Goal: Task Accomplishment & Management: Use online tool/utility

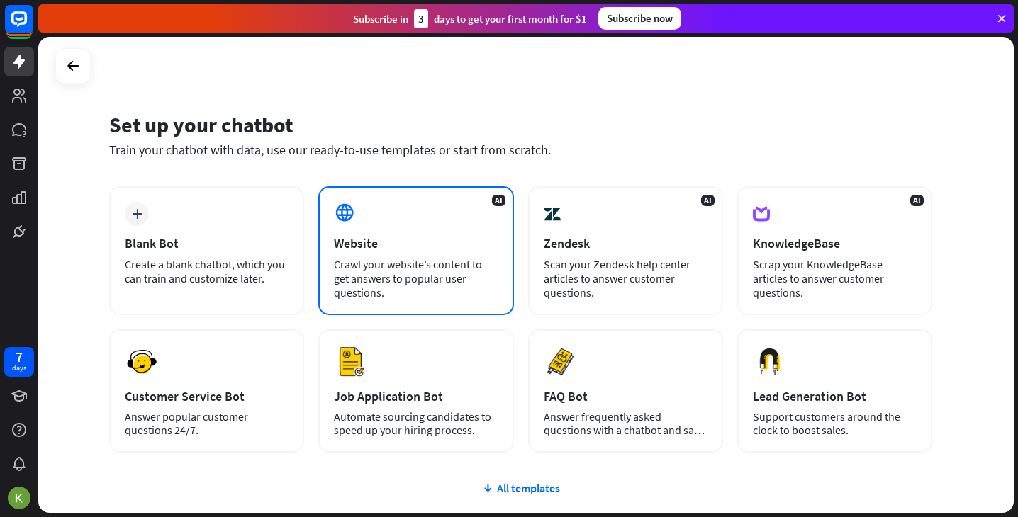
click at [374, 254] on div "AI Website Crawl your website’s content to get answers to popular user question…" at bounding box center [415, 250] width 195 height 129
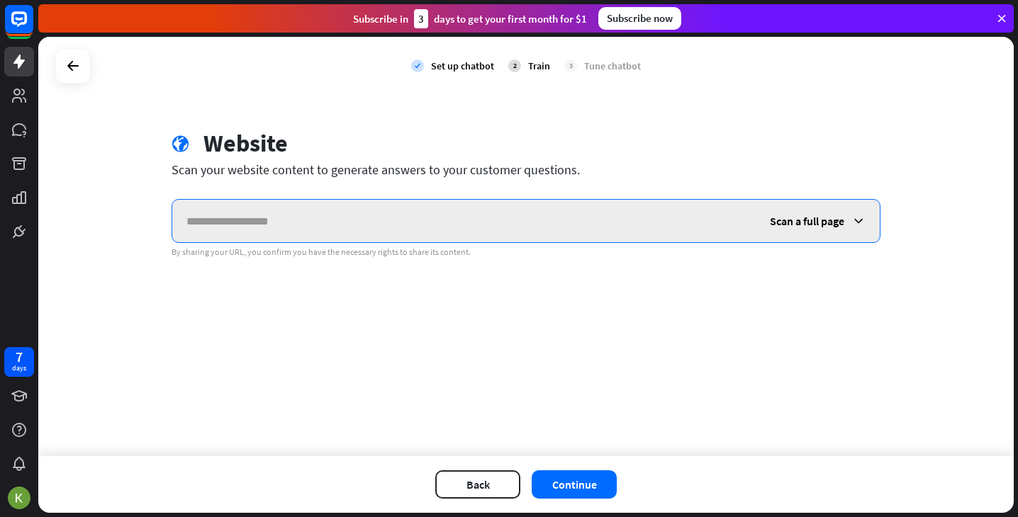
paste input "**********"
type input "**********"
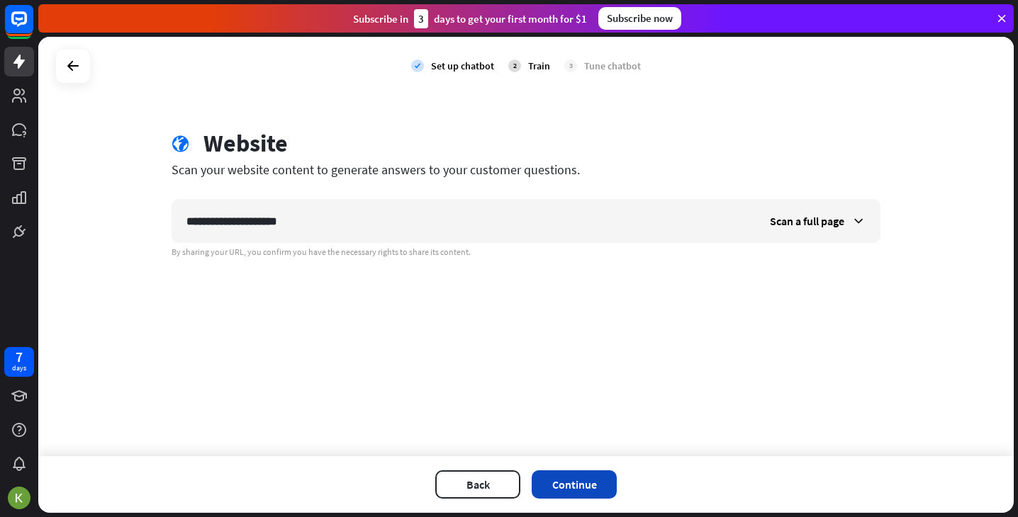
click at [569, 481] on button "Continue" at bounding box center [574, 485] width 85 height 28
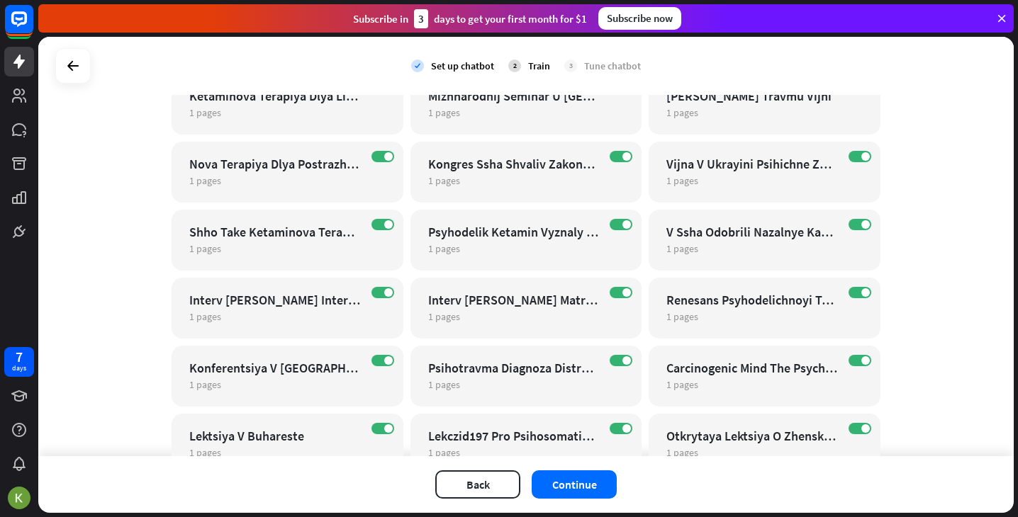
scroll to position [1983, 0]
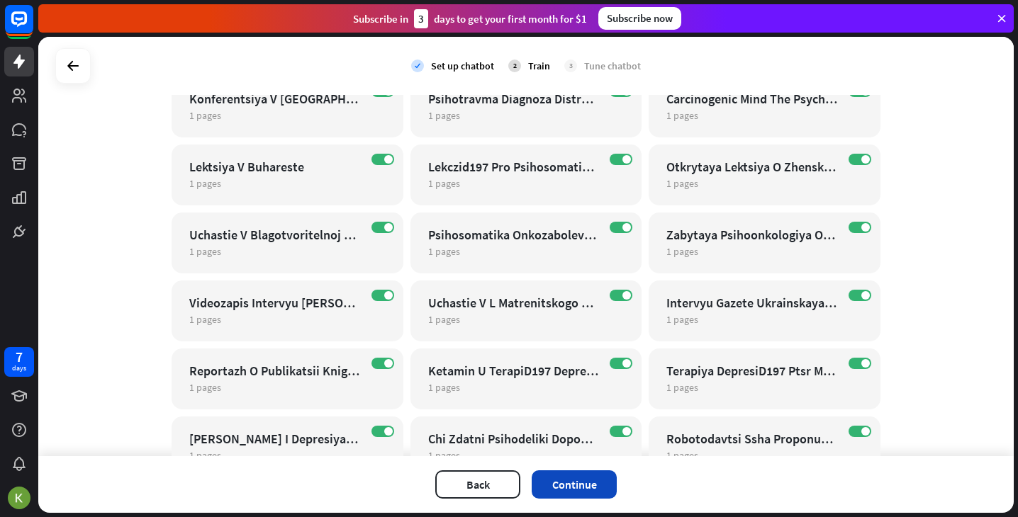
click at [590, 485] on button "Continue" at bounding box center [574, 485] width 85 height 28
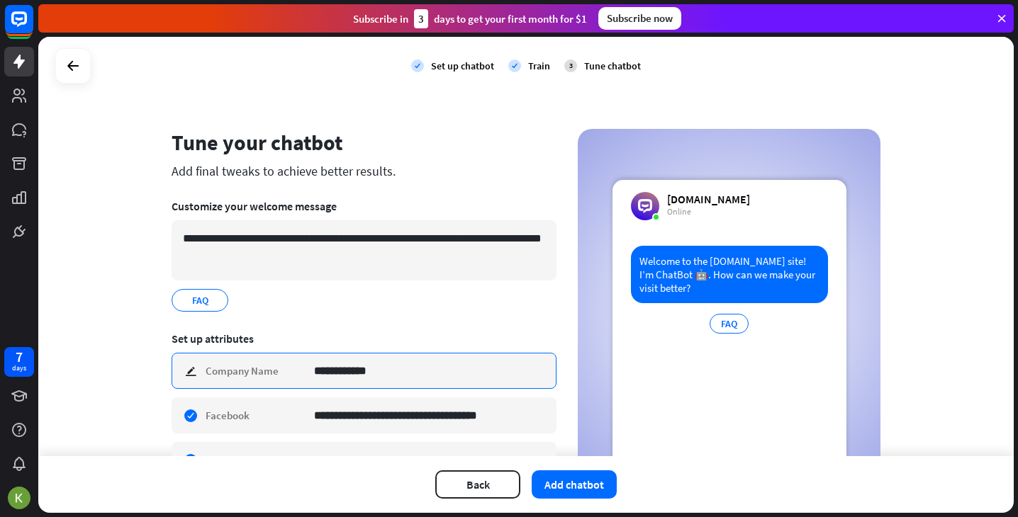
click at [395, 378] on input "**********" at bounding box center [429, 371] width 231 height 35
click at [253, 371] on div "check edit Company Name ***" at bounding box center [363, 371] width 385 height 36
paste input "*******"
type input "**********"
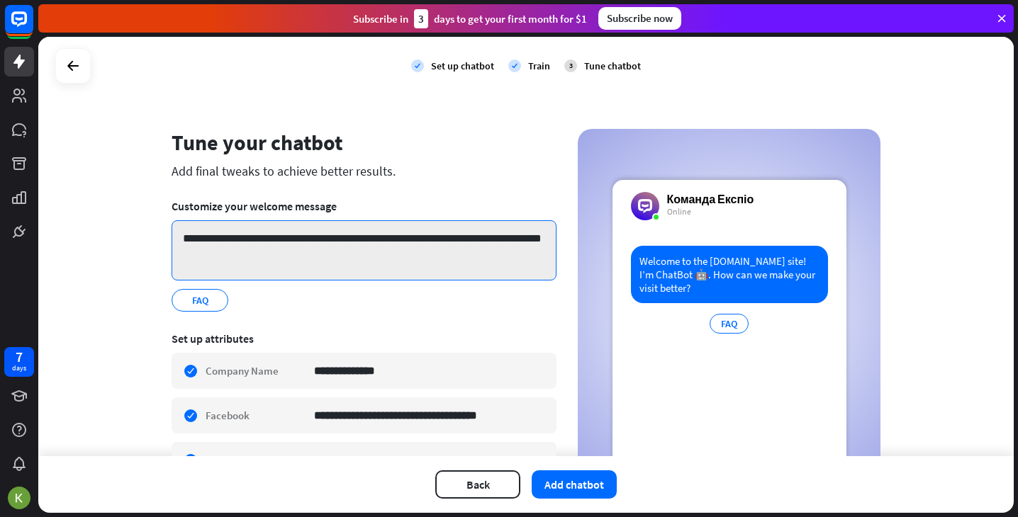
click at [286, 241] on textarea "**********" at bounding box center [363, 250] width 385 height 60
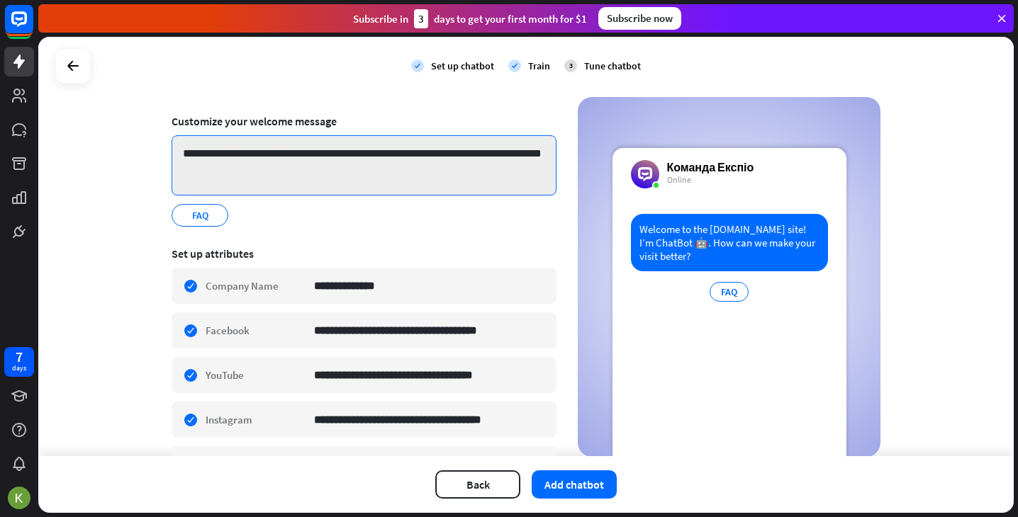
scroll to position [93, 0]
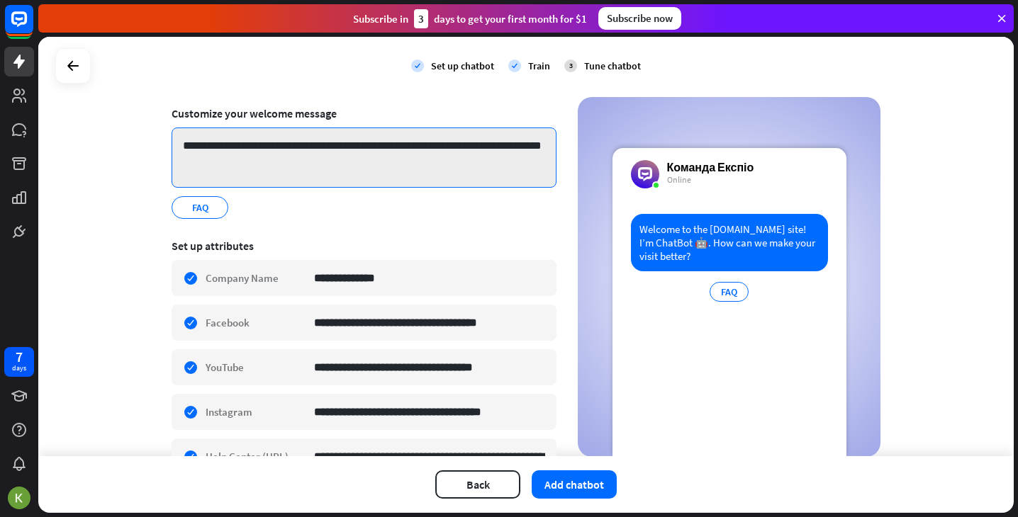
paste textarea
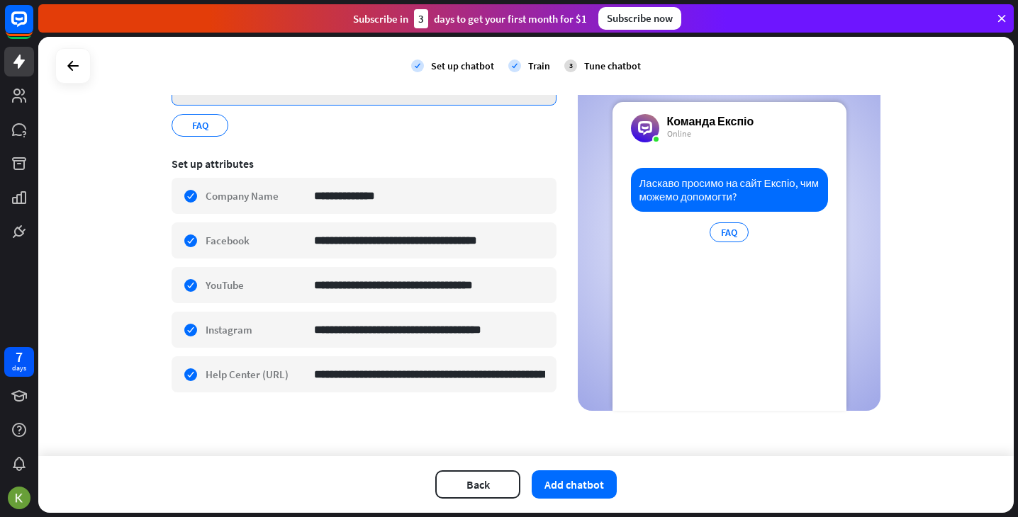
scroll to position [175, 0]
type textarea "**********"
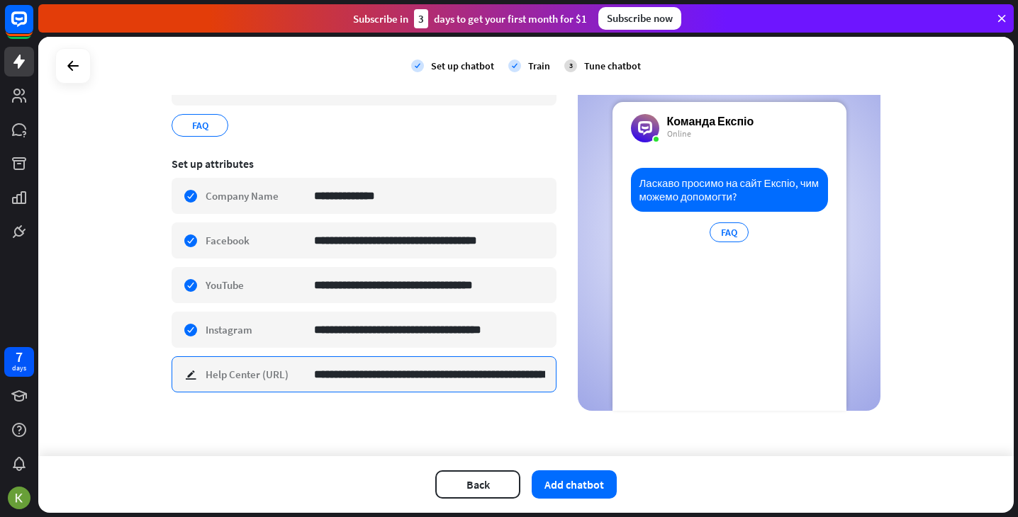
click at [464, 378] on input "**********" at bounding box center [429, 374] width 231 height 35
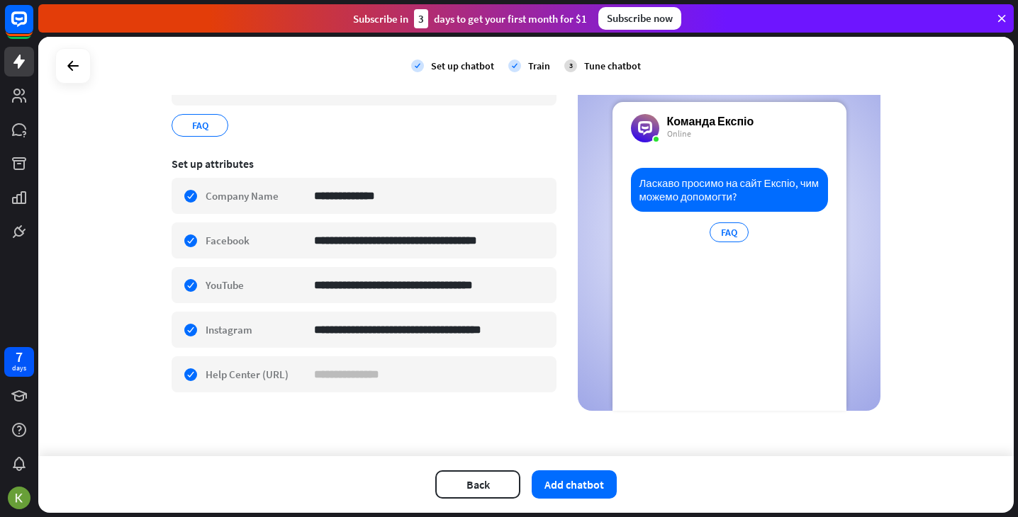
click at [417, 433] on div "**********" at bounding box center [525, 247] width 975 height 420
click at [189, 376] on div "check edit Help Center (URL)" at bounding box center [363, 374] width 385 height 36
click at [344, 416] on div "**********" at bounding box center [525, 247] width 975 height 420
click at [192, 376] on div "check edit Help Center (URL)" at bounding box center [363, 374] width 385 height 36
click at [223, 371] on div "check edit Help Center (URL)" at bounding box center [363, 374] width 385 height 36
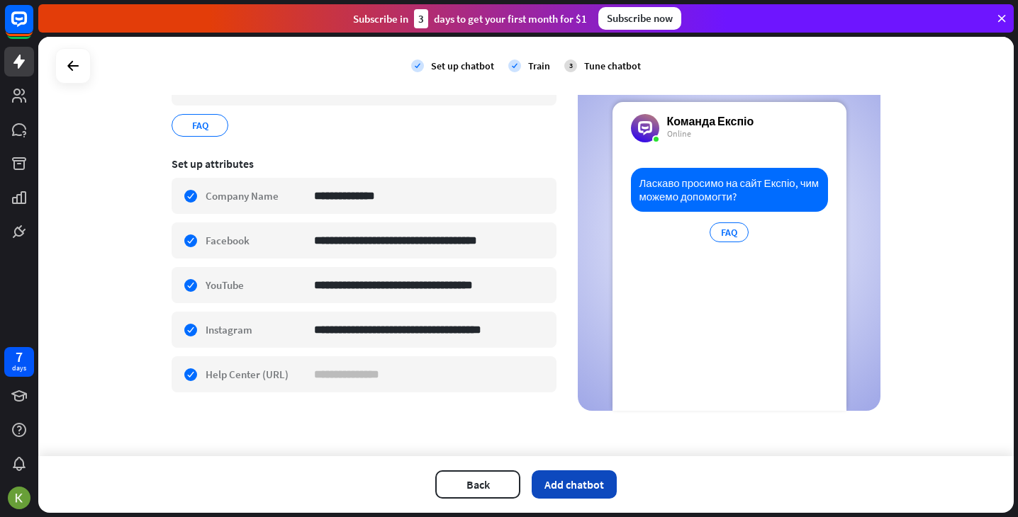
click at [595, 487] on button "Add chatbot" at bounding box center [574, 485] width 85 height 28
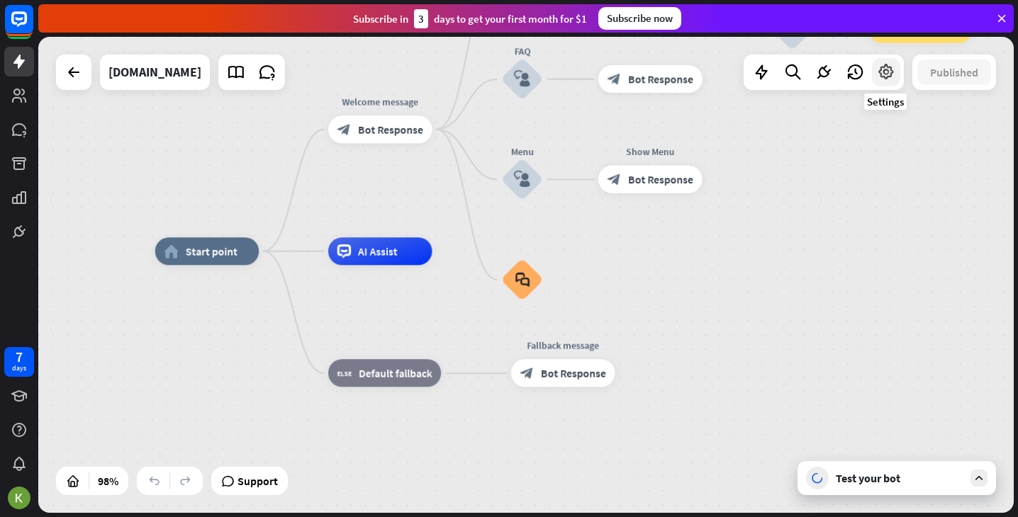
click at [885, 73] on icon at bounding box center [886, 72] width 18 height 18
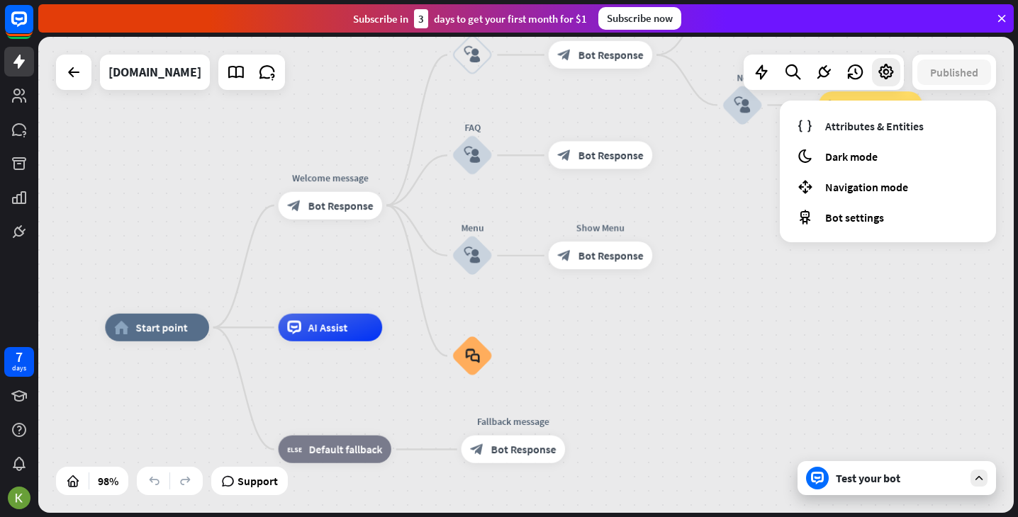
click at [960, 478] on div "Test your bot" at bounding box center [900, 478] width 128 height 14
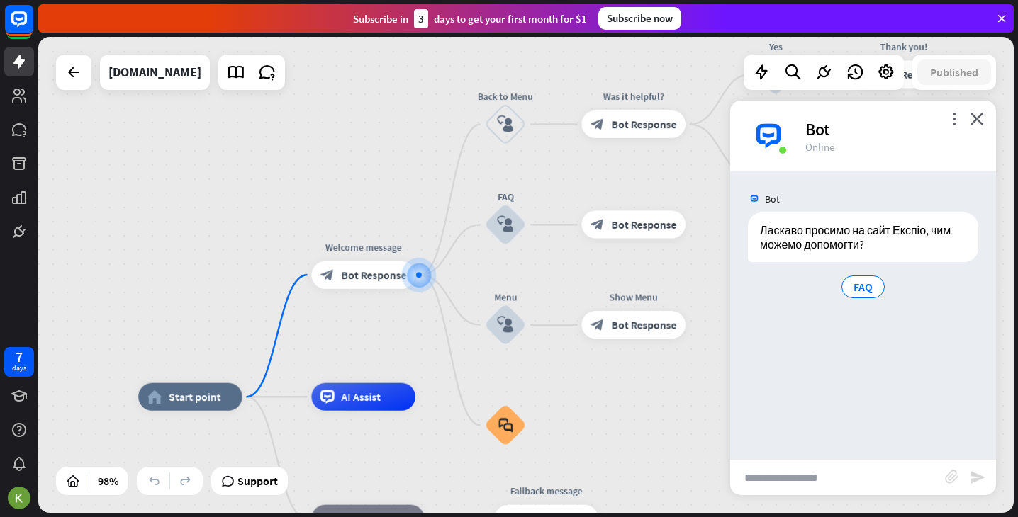
click at [951, 108] on div "more_vert close Bot Online" at bounding box center [863, 136] width 266 height 71
click at [953, 124] on icon "more_vert" at bounding box center [953, 118] width 13 height 13
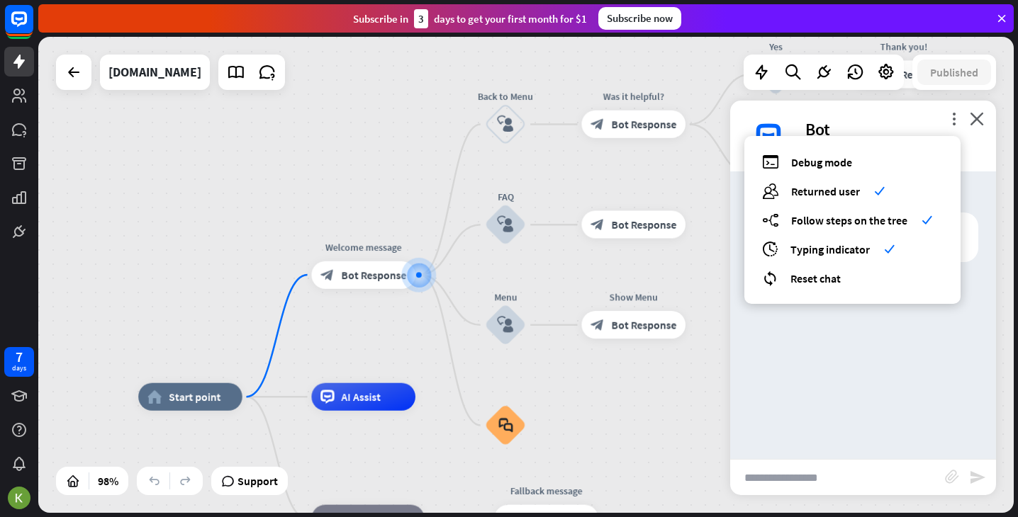
click at [851, 412] on div "Bot Ласкаво просимо на сайт Експіо, чим можемо допомогти? FAQ [DATE] 5:00 PM Sh…" at bounding box center [863, 315] width 266 height 288
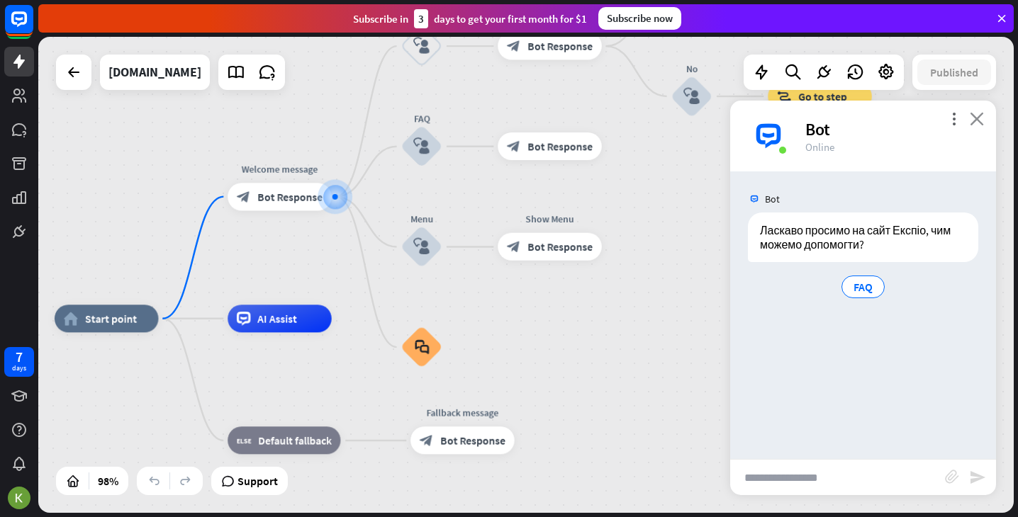
click at [981, 120] on icon "close" at bounding box center [976, 118] width 14 height 13
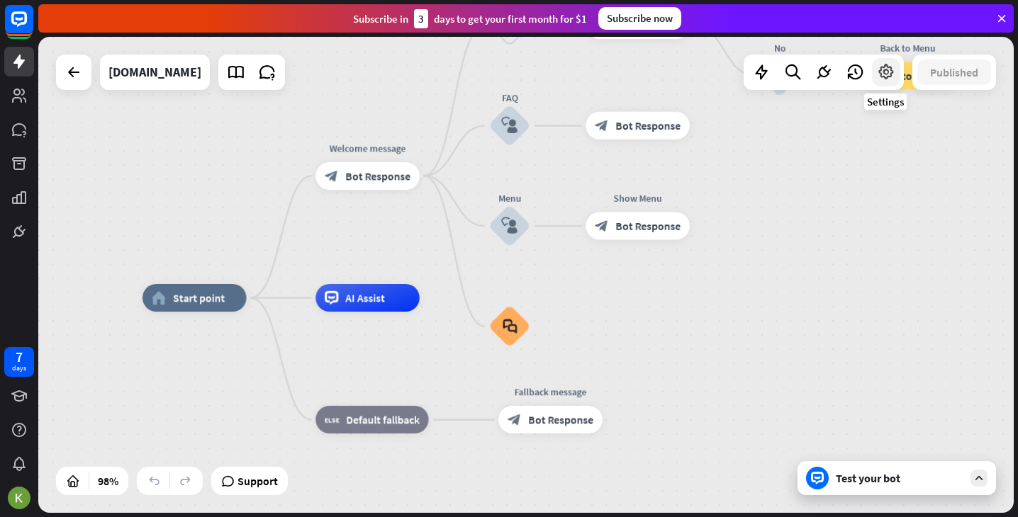
click at [883, 72] on icon at bounding box center [886, 72] width 18 height 18
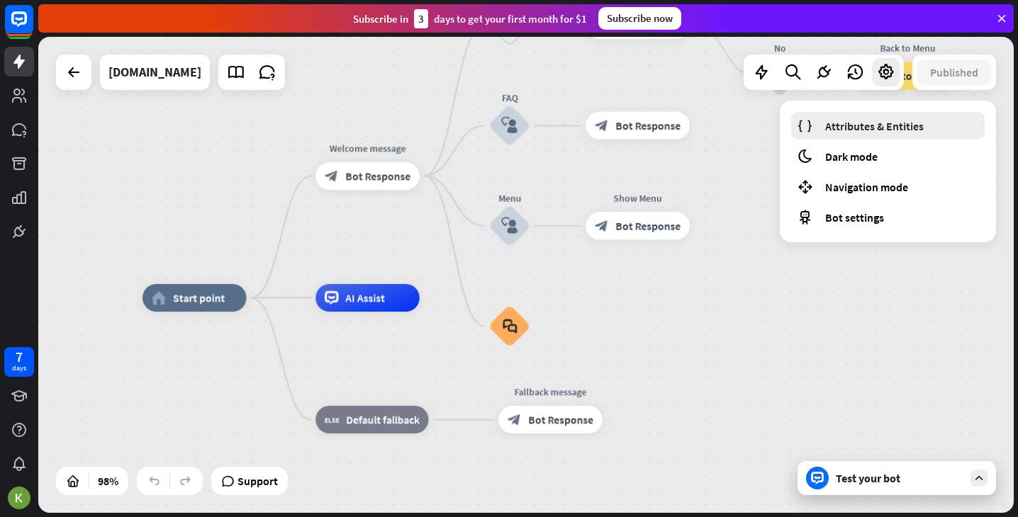
click at [877, 132] on span "Attributes & Entities" at bounding box center [874, 126] width 99 height 14
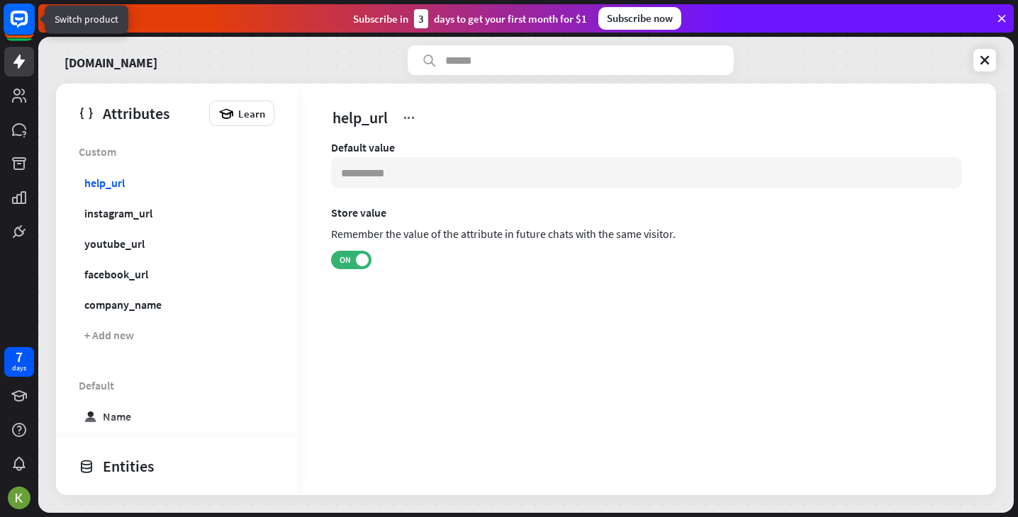
click at [16, 9] on rect at bounding box center [19, 19] width 31 height 31
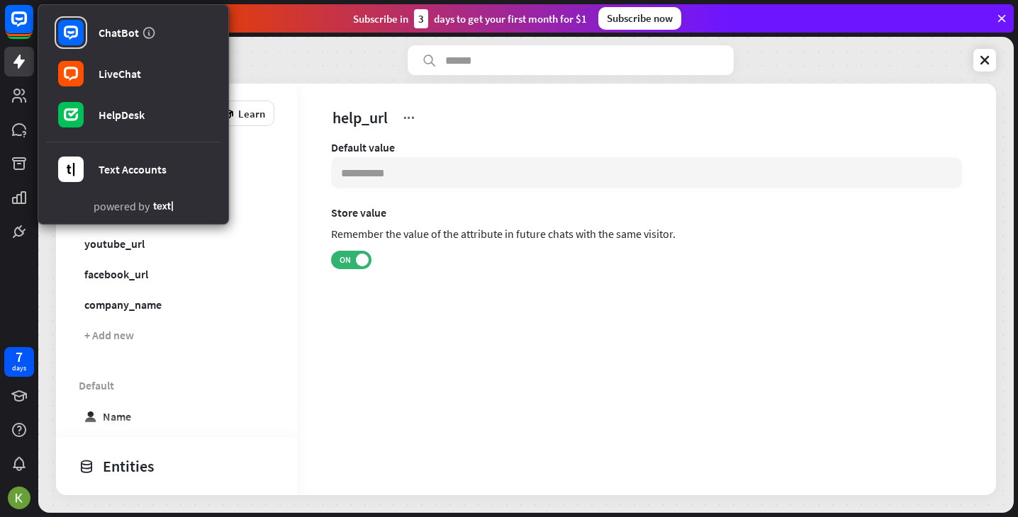
click at [472, 443] on div "help_url Default value Store value Remember the value of the attribute in futur…" at bounding box center [646, 290] width 699 height 412
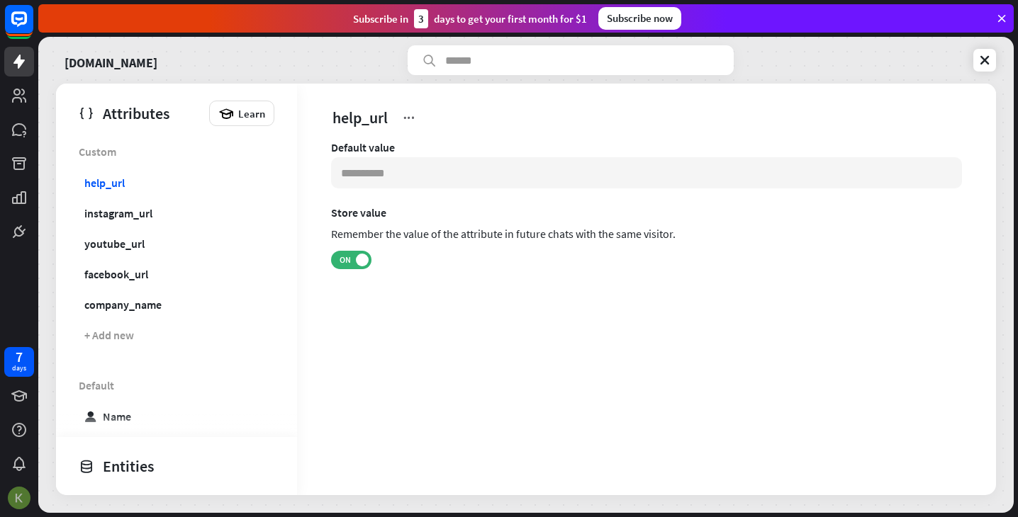
click at [25, 499] on img at bounding box center [19, 498] width 23 height 23
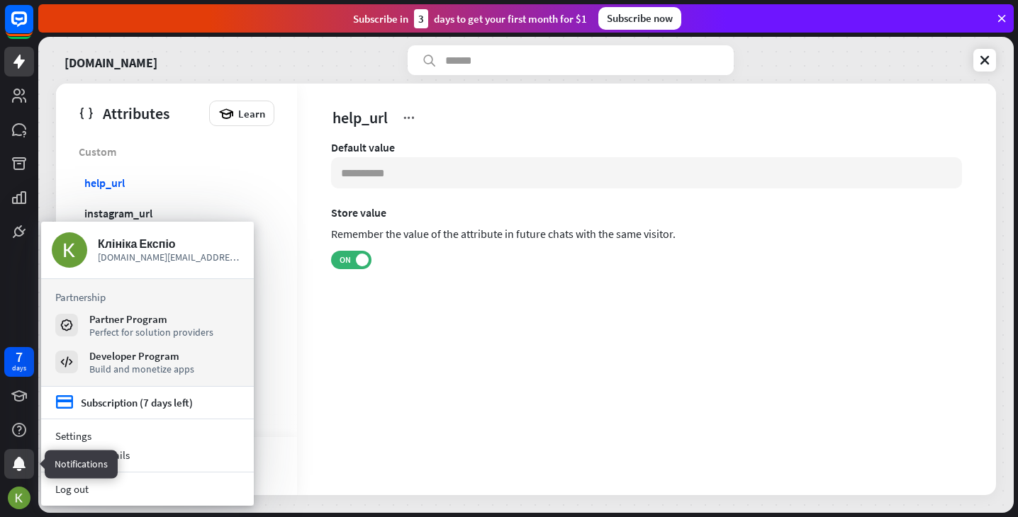
click at [15, 464] on icon at bounding box center [19, 464] width 13 height 14
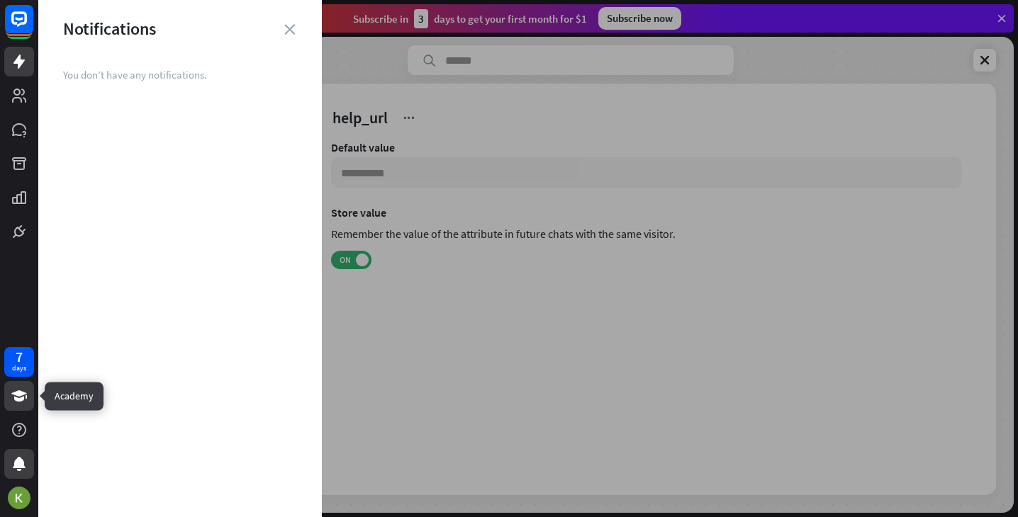
click at [8, 398] on link at bounding box center [19, 396] width 30 height 30
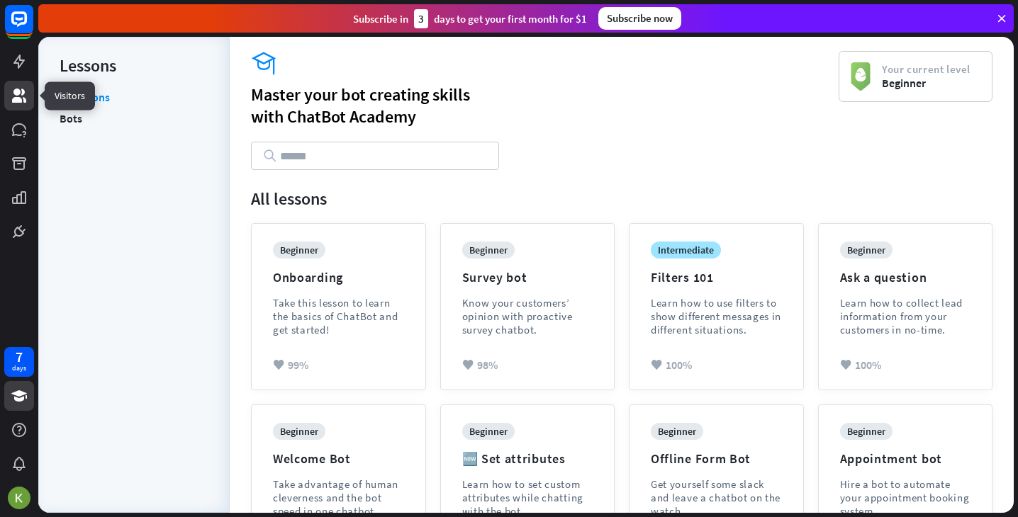
click at [17, 96] on icon at bounding box center [19, 95] width 17 height 17
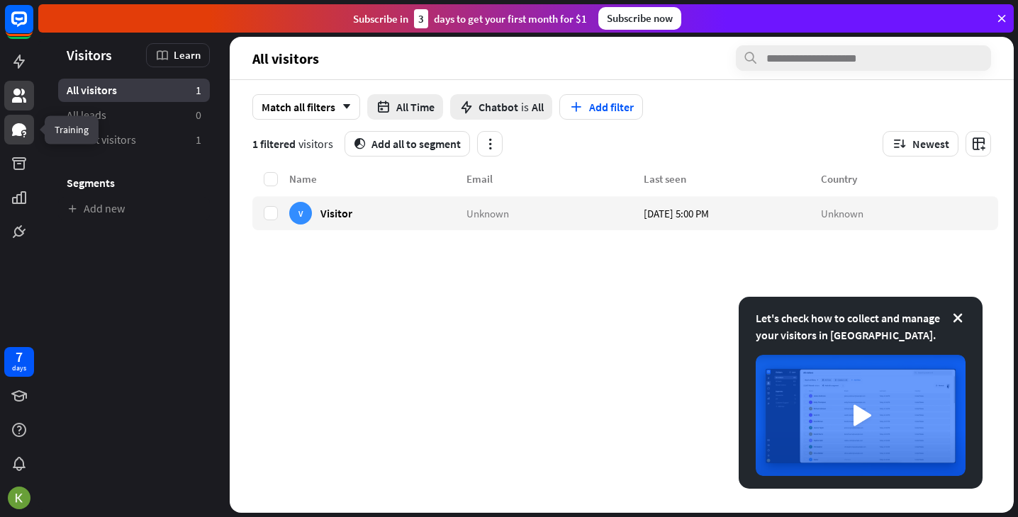
click at [26, 126] on icon at bounding box center [19, 129] width 17 height 17
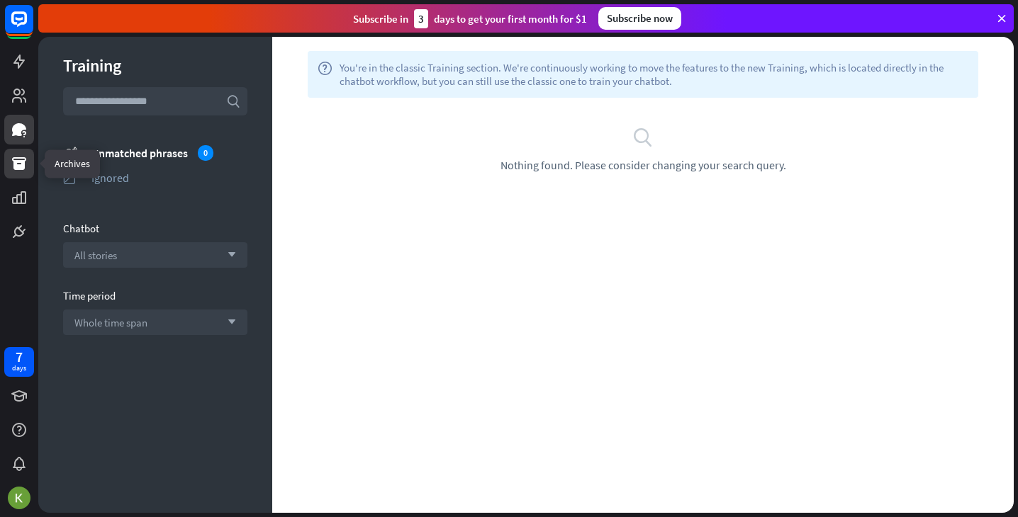
click at [23, 173] on link at bounding box center [19, 164] width 30 height 30
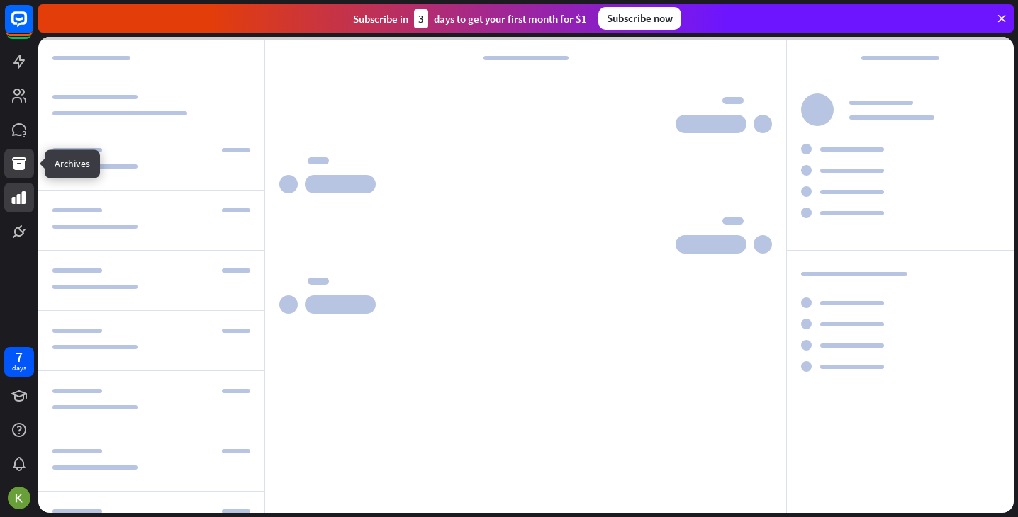
click at [22, 212] on link at bounding box center [19, 198] width 30 height 30
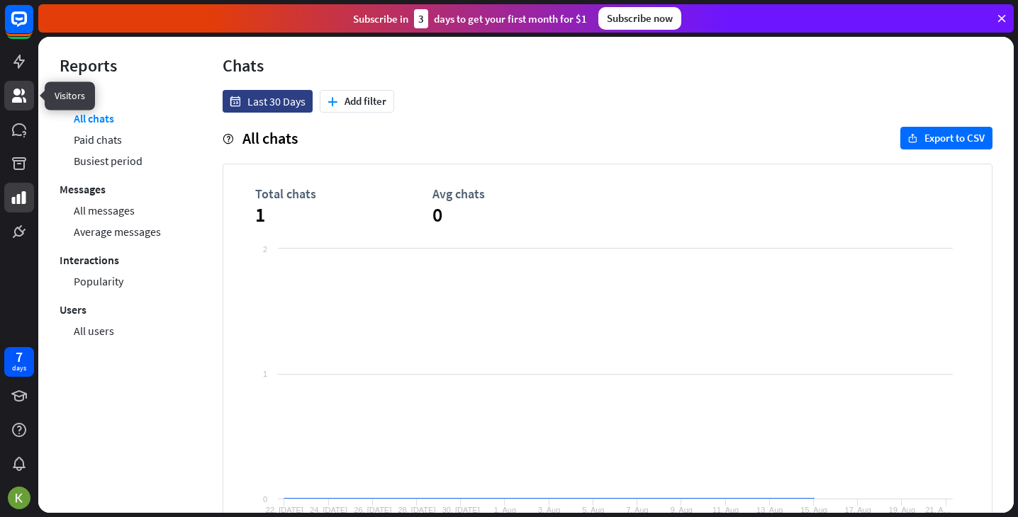
click at [14, 96] on icon at bounding box center [19, 95] width 17 height 17
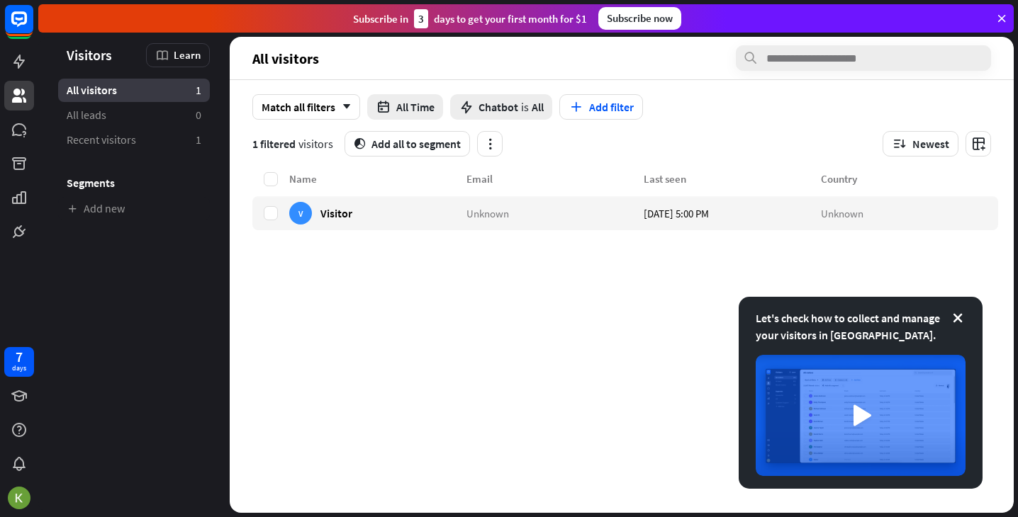
click at [1006, 18] on icon at bounding box center [1001, 18] width 13 height 13
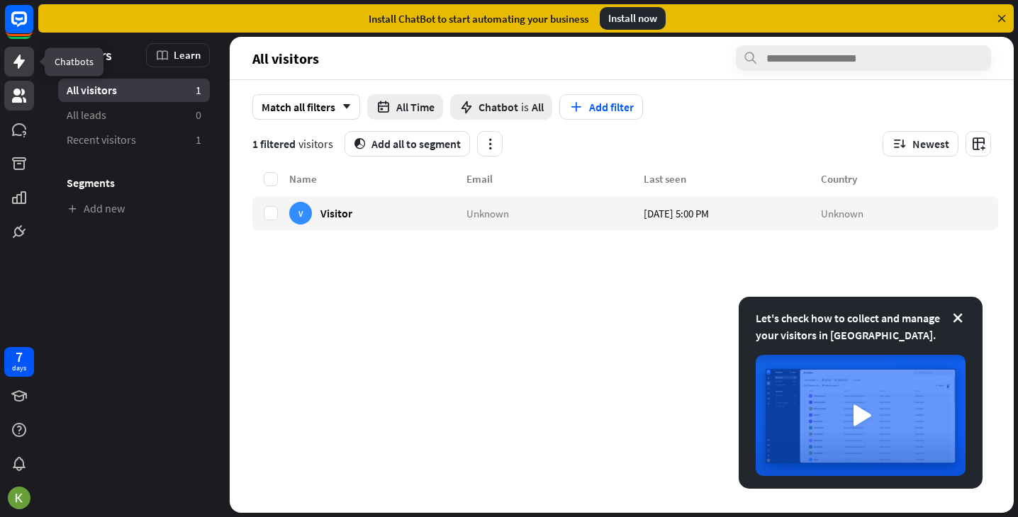
click at [19, 67] on icon at bounding box center [18, 62] width 11 height 14
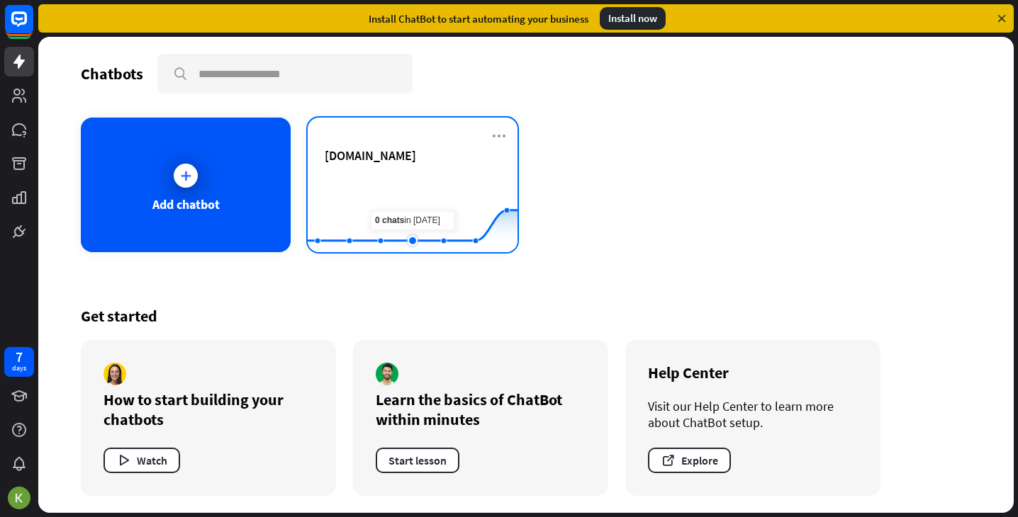
click at [420, 197] on rect at bounding box center [413, 217] width 210 height 89
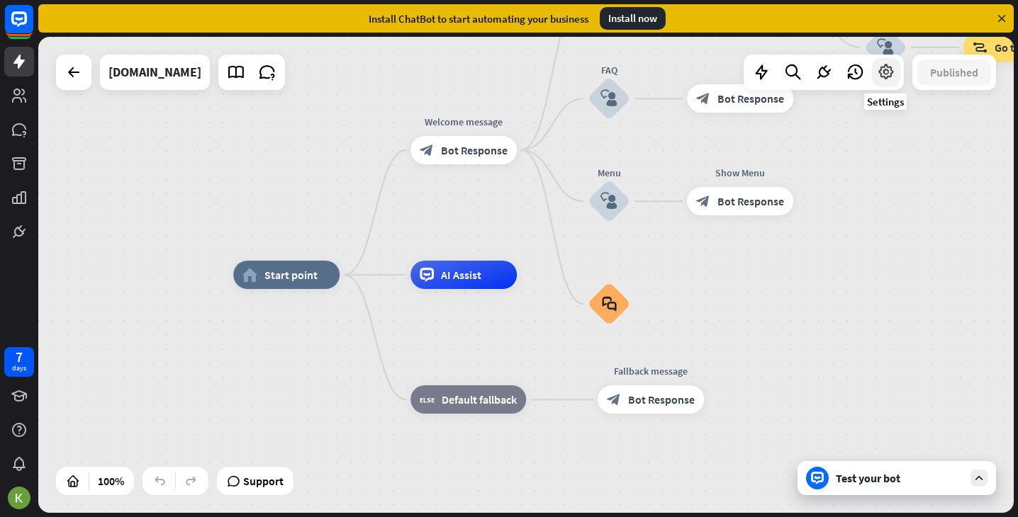
click at [885, 75] on icon at bounding box center [886, 72] width 18 height 18
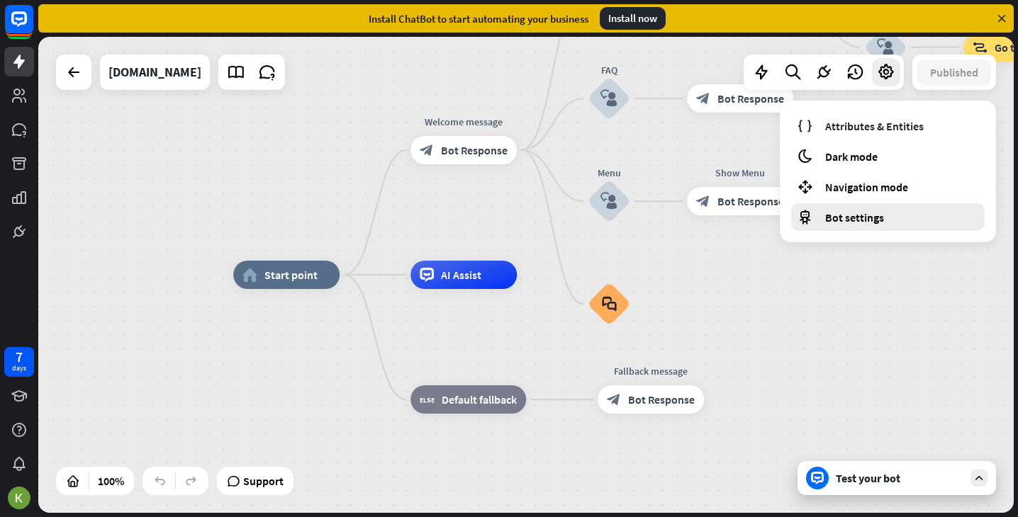
click at [863, 213] on span "Bot settings" at bounding box center [854, 217] width 59 height 14
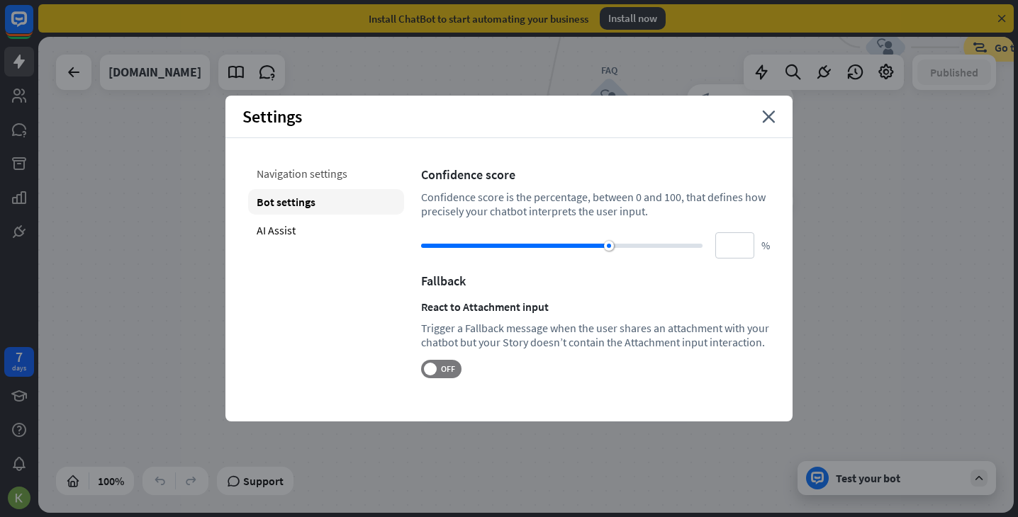
click at [339, 171] on div "Navigation settings" at bounding box center [326, 174] width 156 height 26
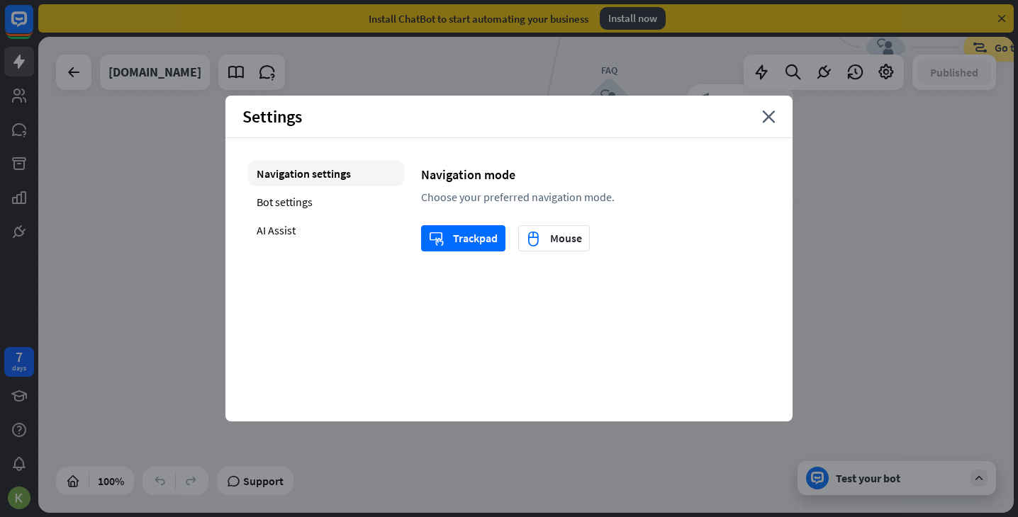
click at [918, 6] on div "Install ChatBot to start automating your business Install now" at bounding box center [525, 18] width 975 height 28
click at [767, 121] on icon "close" at bounding box center [768, 117] width 13 height 13
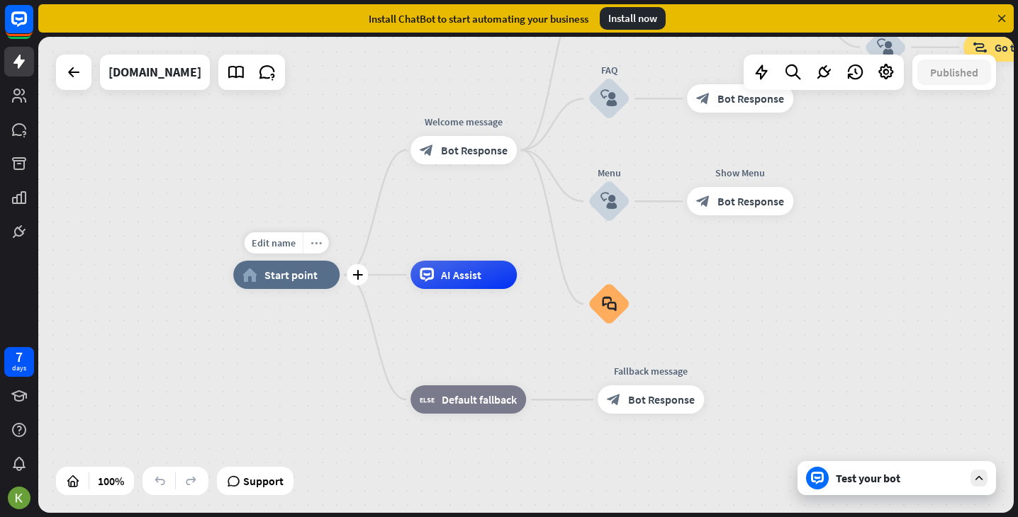
click at [313, 241] on icon "more_horiz" at bounding box center [315, 243] width 11 height 11
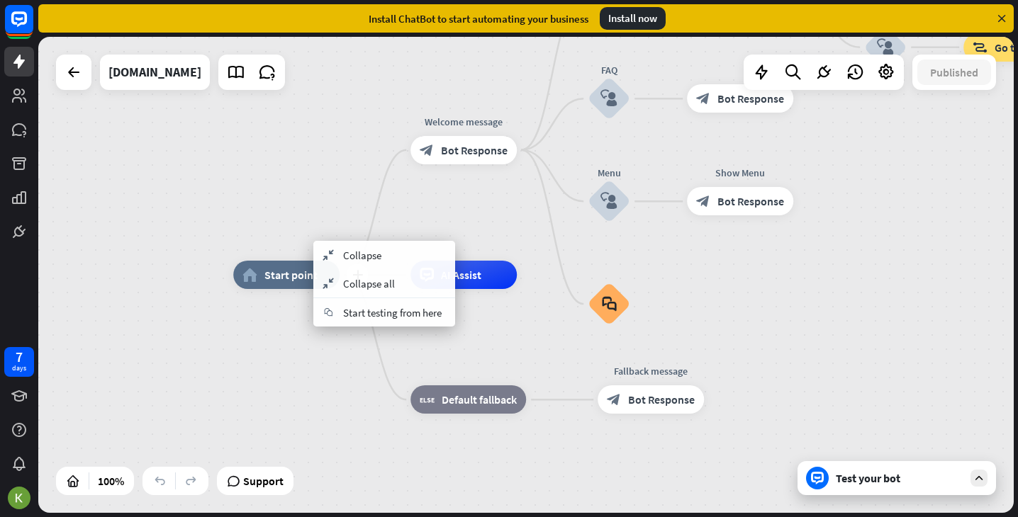
click at [277, 273] on span "Start point" at bounding box center [290, 275] width 53 height 14
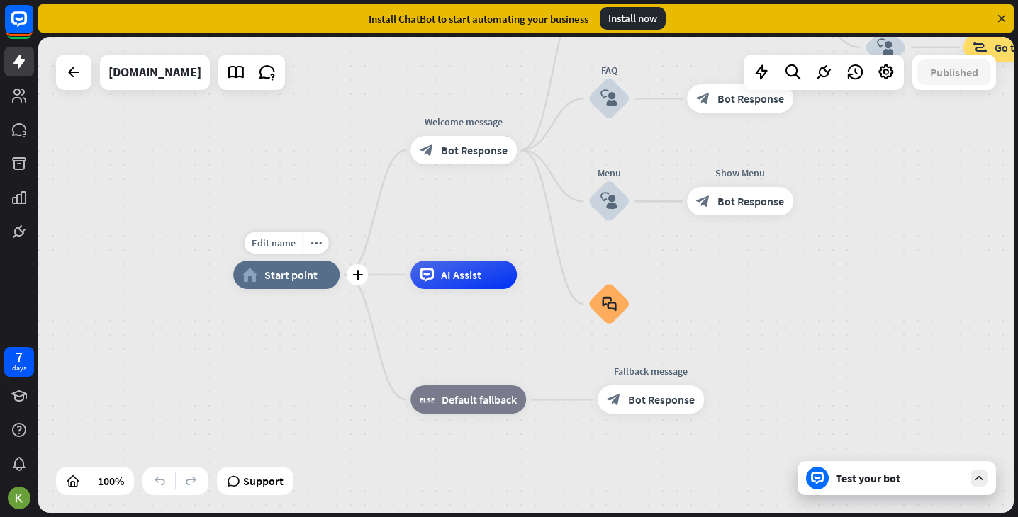
click at [304, 276] on span "Start point" at bounding box center [290, 275] width 53 height 14
click at [283, 243] on span "Edit name" at bounding box center [274, 243] width 44 height 13
click at [301, 355] on div "home_2 Start point Welcome message block_bot_response Bot Response Back to Menu…" at bounding box center [720, 513] width 975 height 476
click at [78, 75] on icon at bounding box center [73, 72] width 17 height 17
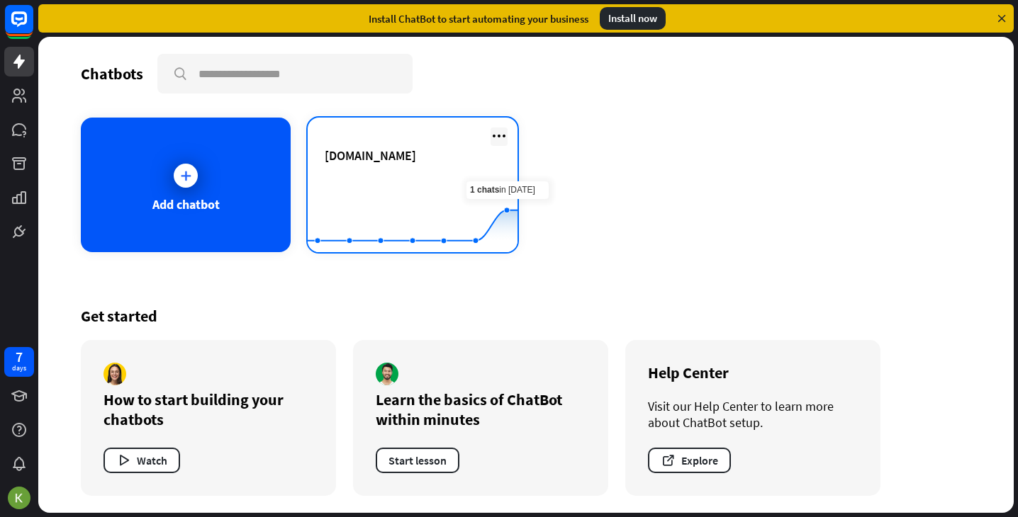
click at [497, 138] on icon at bounding box center [498, 136] width 17 height 17
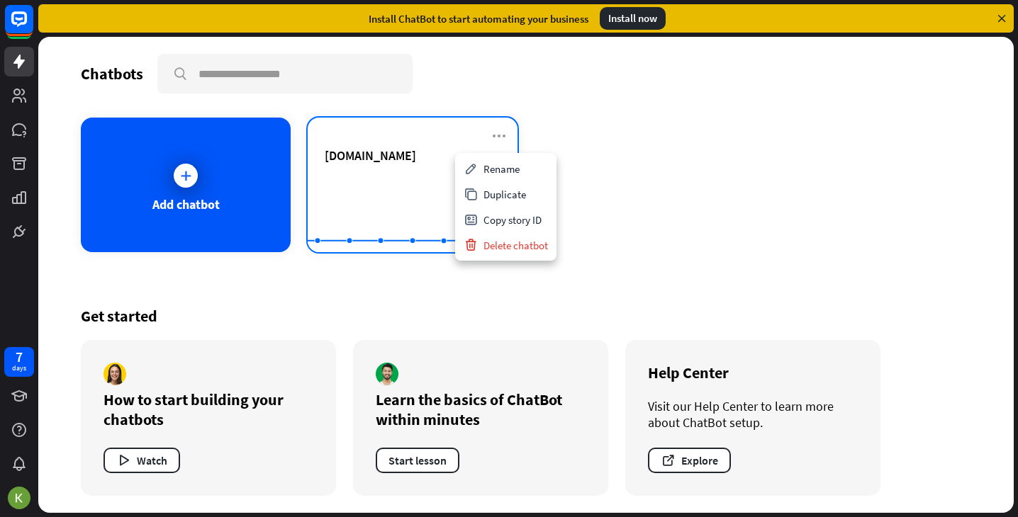
click at [391, 170] on div "[DOMAIN_NAME]" at bounding box center [413, 172] width 176 height 50
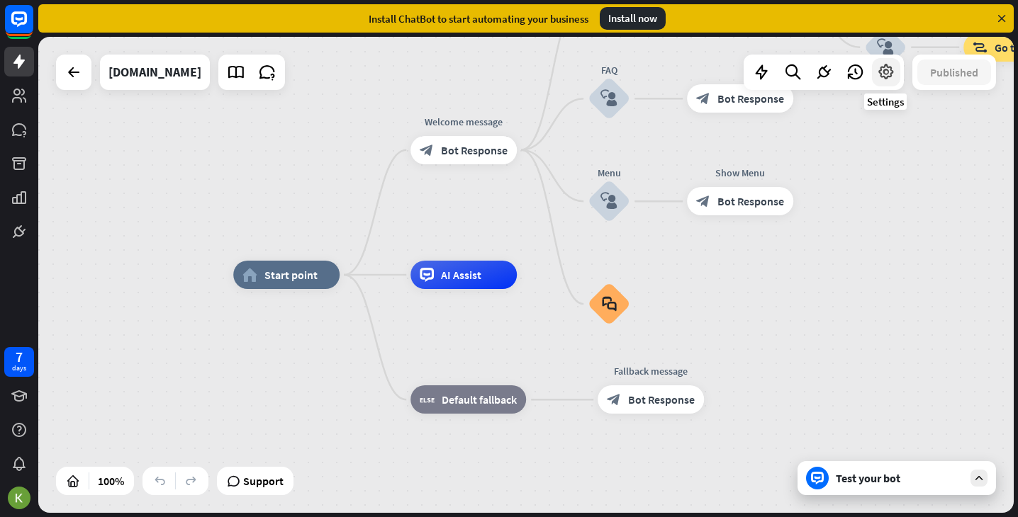
click at [885, 72] on icon at bounding box center [886, 72] width 18 height 18
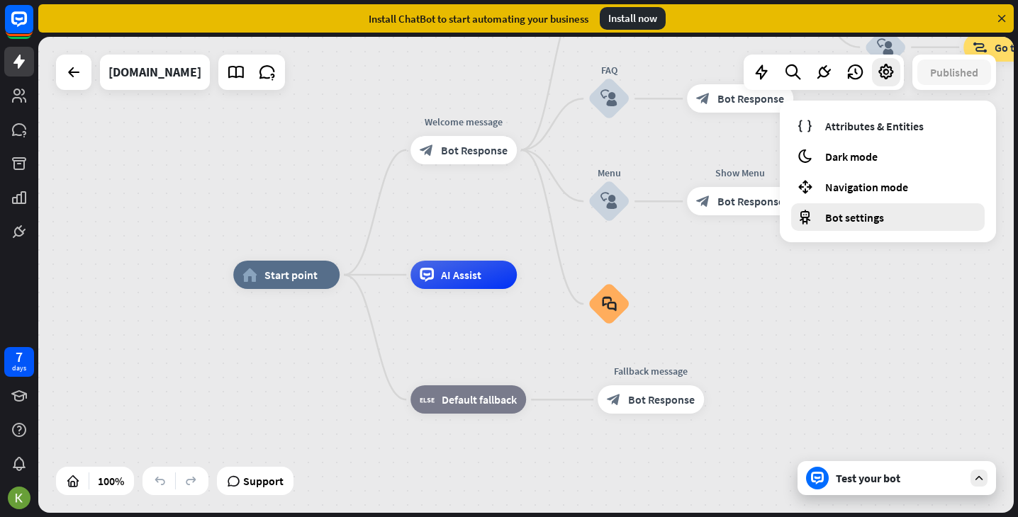
click at [891, 215] on div "Bot settings" at bounding box center [887, 217] width 193 height 28
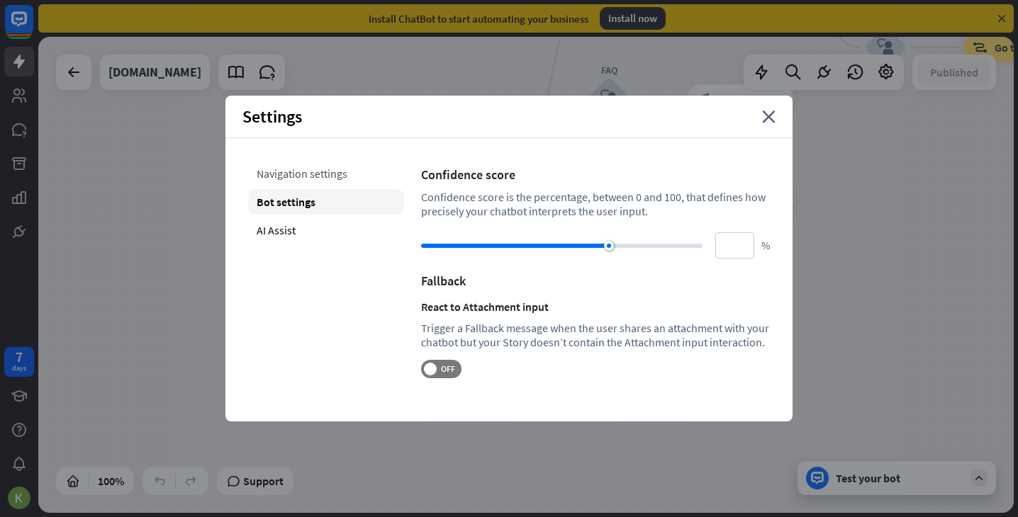
click at [336, 180] on div "Navigation settings" at bounding box center [326, 174] width 156 height 26
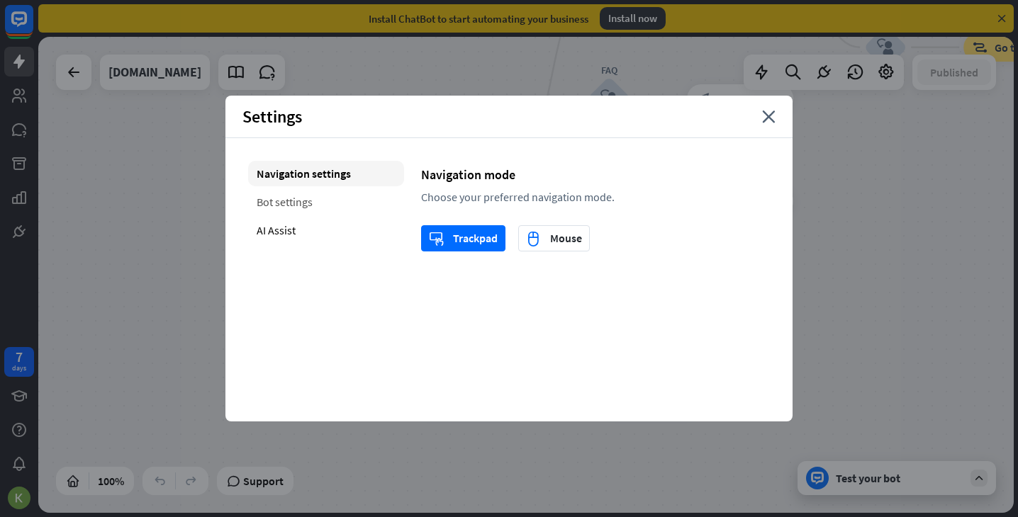
click at [339, 206] on div "Bot settings" at bounding box center [326, 202] width 156 height 26
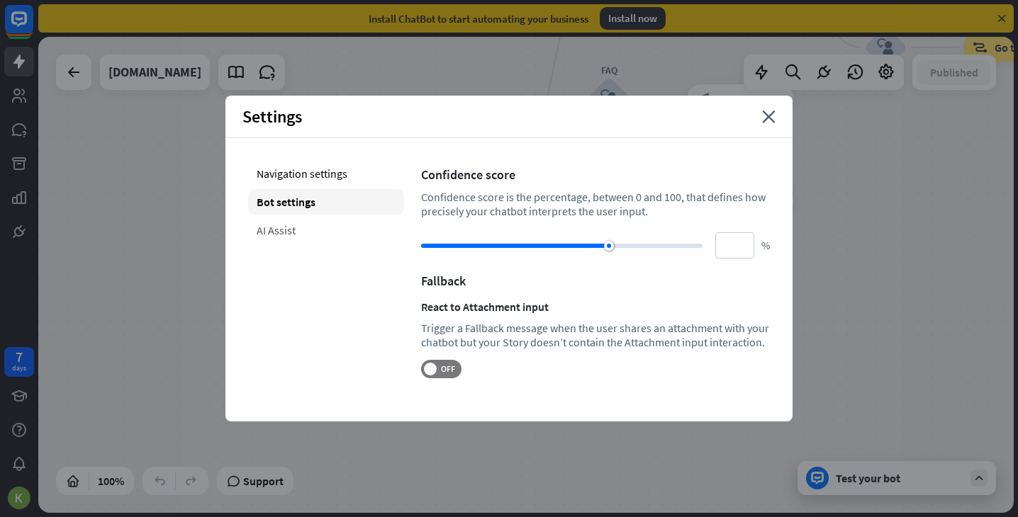
click at [347, 226] on div "AI Assist" at bounding box center [326, 231] width 156 height 26
type input "**"
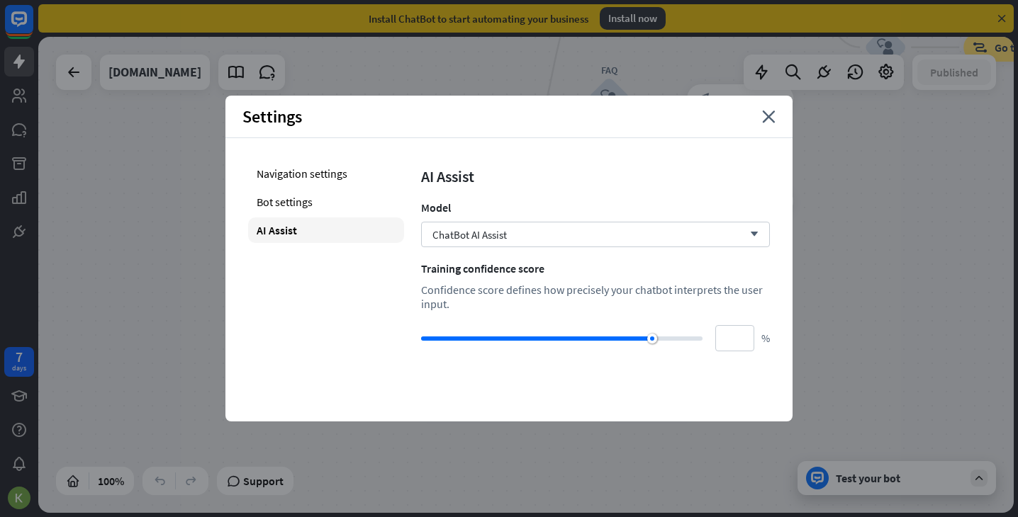
click at [761, 116] on div "Settings close" at bounding box center [508, 117] width 567 height 43
click at [778, 116] on div "Settings close" at bounding box center [508, 117] width 567 height 43
click at [768, 114] on icon "close" at bounding box center [768, 117] width 13 height 13
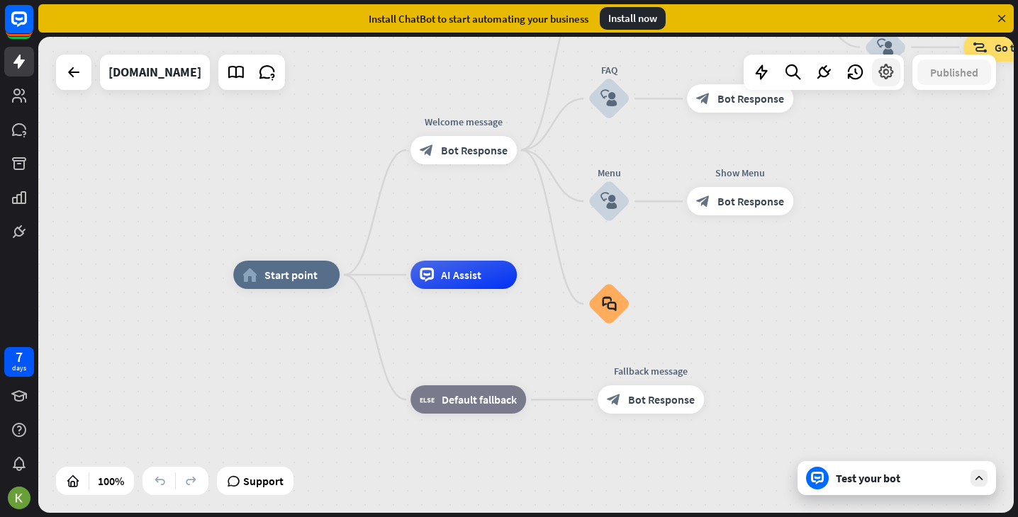
click at [892, 70] on icon at bounding box center [886, 72] width 18 height 18
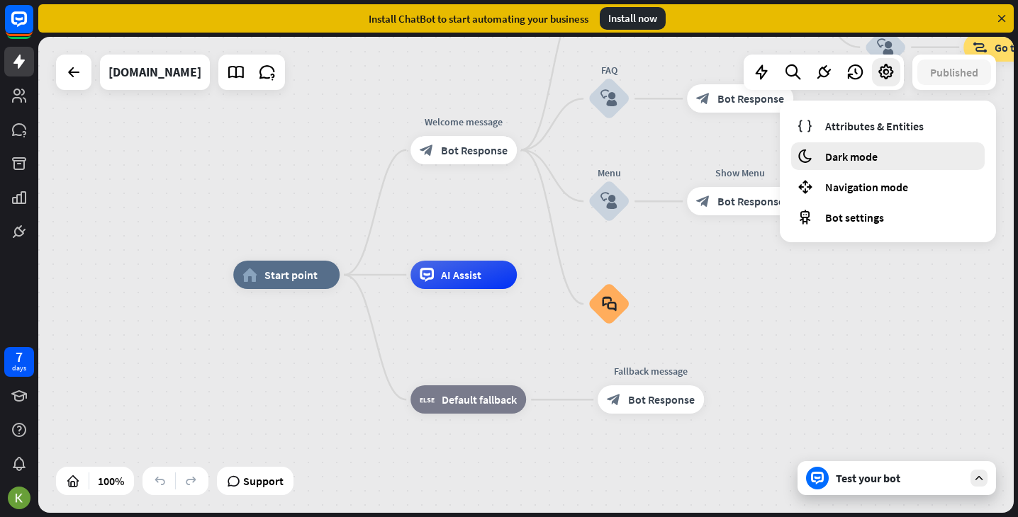
click at [881, 159] on div "moon Dark mode" at bounding box center [887, 156] width 193 height 28
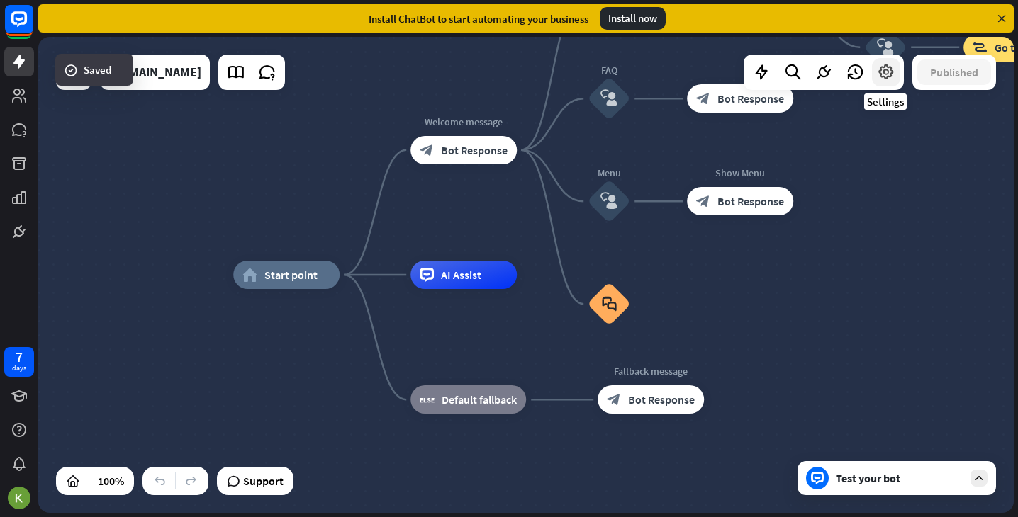
click at [887, 75] on icon at bounding box center [886, 72] width 18 height 18
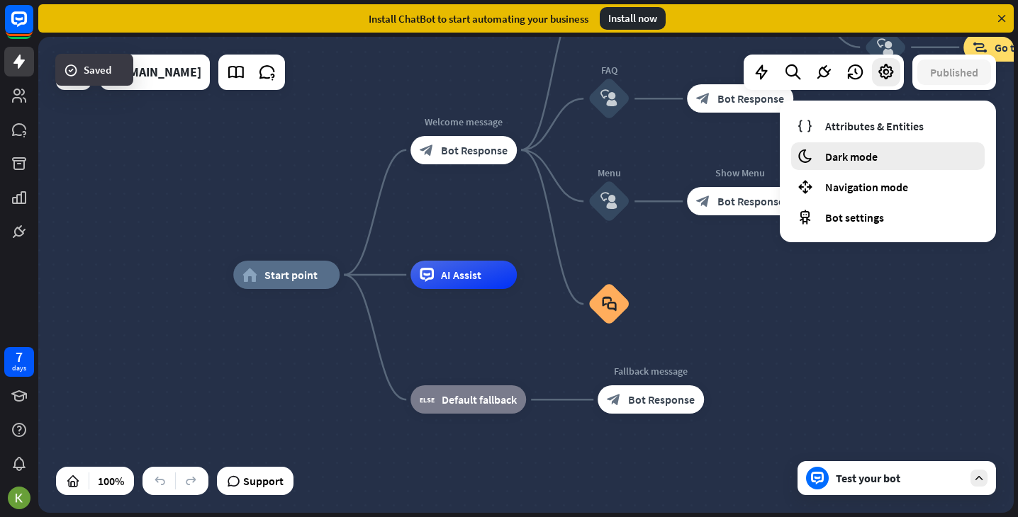
click at [865, 150] on span "Dark mode" at bounding box center [851, 157] width 52 height 14
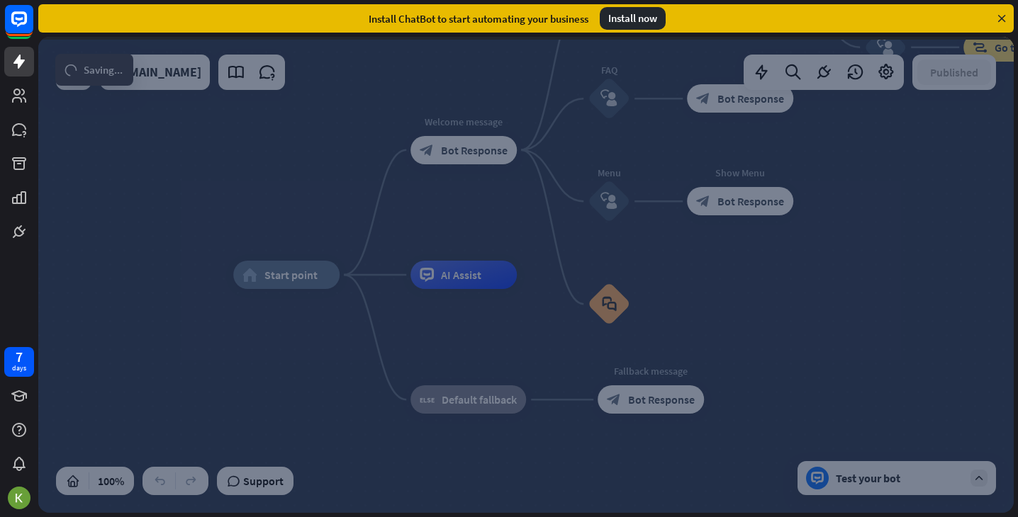
click at [884, 77] on div at bounding box center [525, 275] width 975 height 476
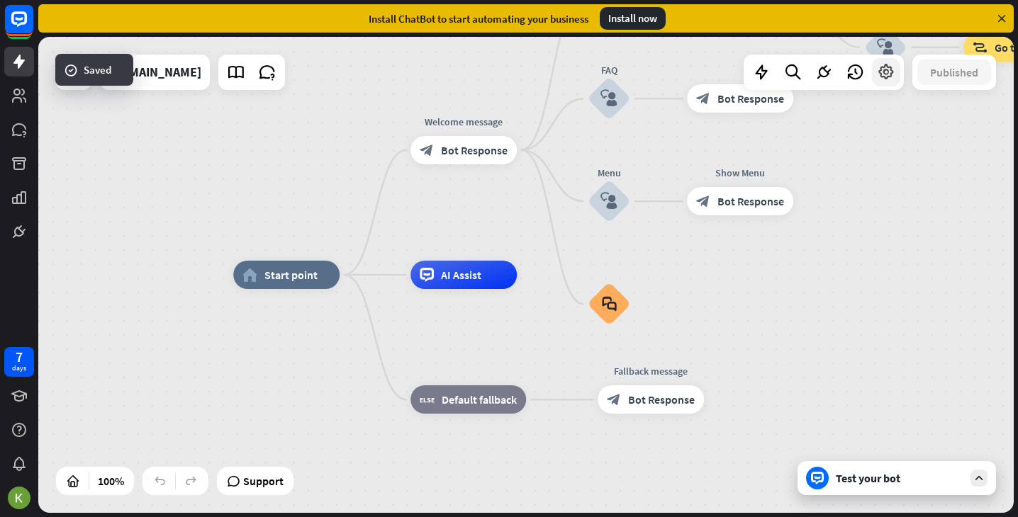
click at [889, 75] on icon at bounding box center [886, 72] width 18 height 18
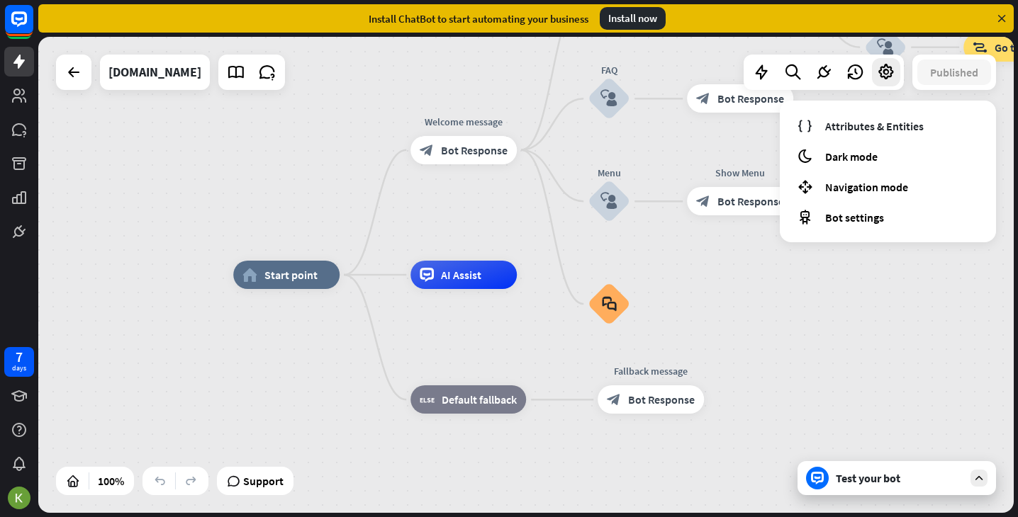
click at [857, 359] on div "home_2 Start point Welcome message block_bot_response Bot Response Back to Menu…" at bounding box center [720, 513] width 975 height 476
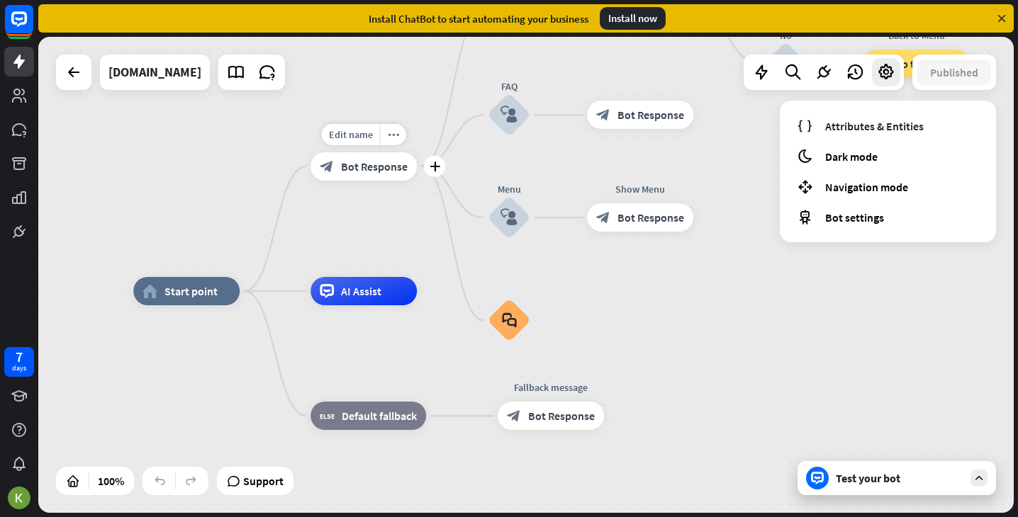
click at [386, 166] on span "Bot Response" at bounding box center [374, 166] width 67 height 14
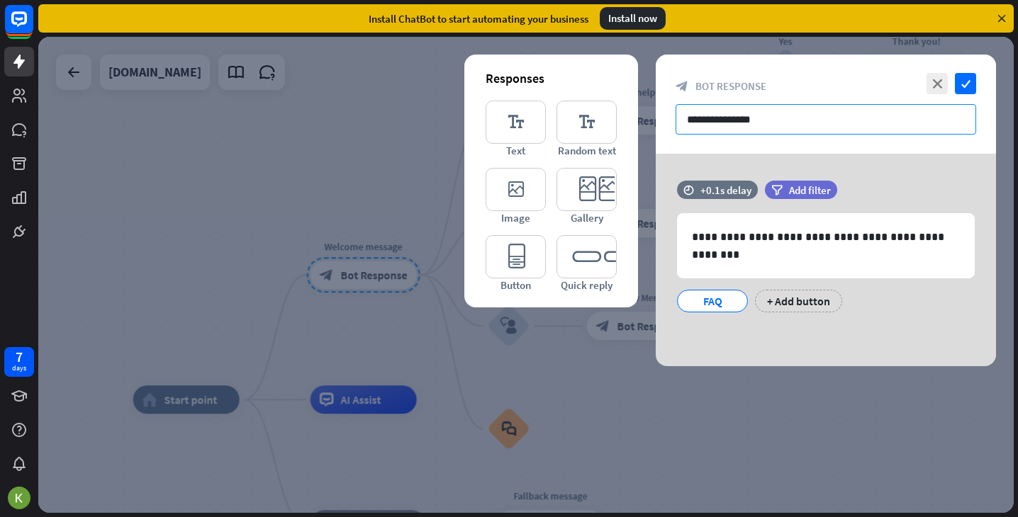
click at [776, 125] on input "**********" at bounding box center [825, 119] width 300 height 30
click at [966, 82] on icon "check" at bounding box center [965, 83] width 21 height 21
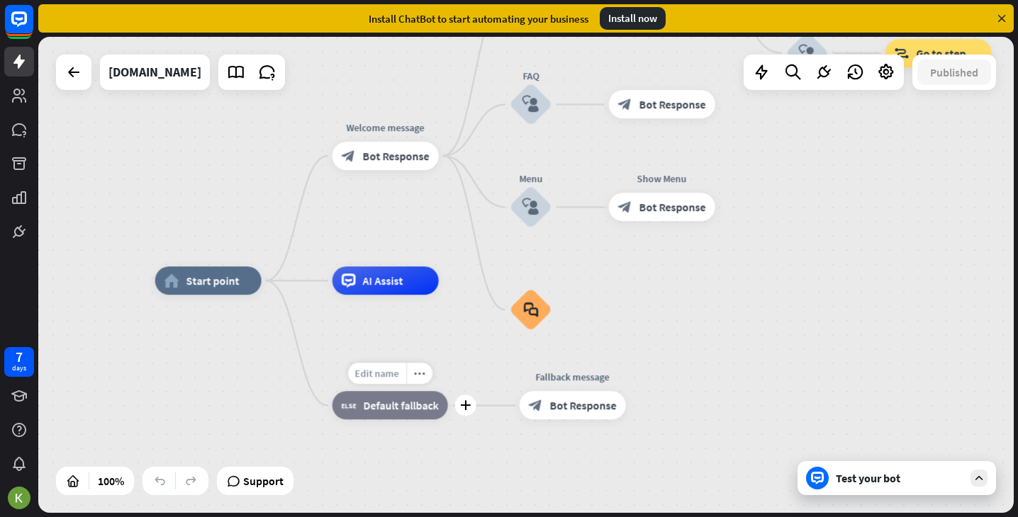
click at [388, 376] on span "Edit name" at bounding box center [377, 374] width 44 height 13
click at [410, 416] on div "block_fallback Default fallback" at bounding box center [390, 406] width 116 height 28
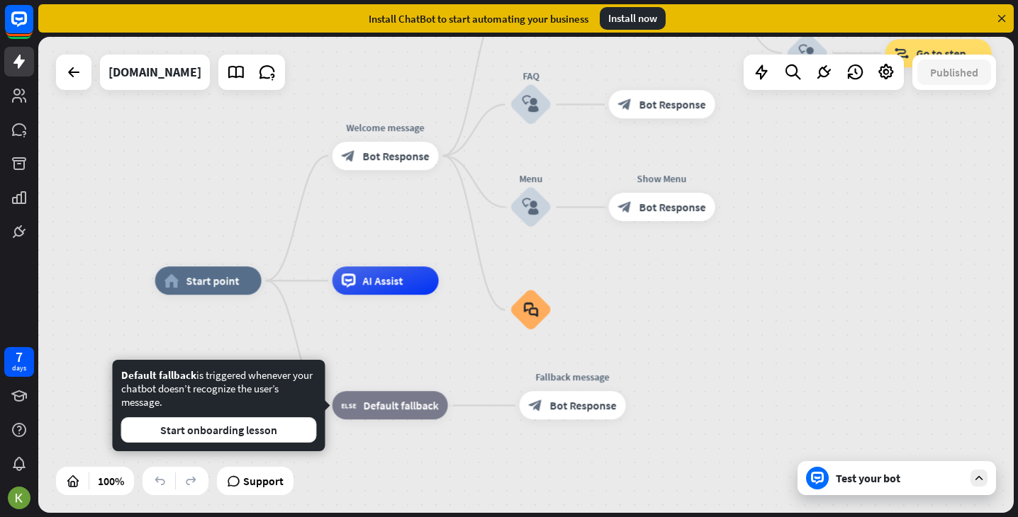
click at [392, 484] on div "home_2 Start point Welcome message block_bot_response Bot Response Back to Menu…" at bounding box center [642, 519] width 975 height 476
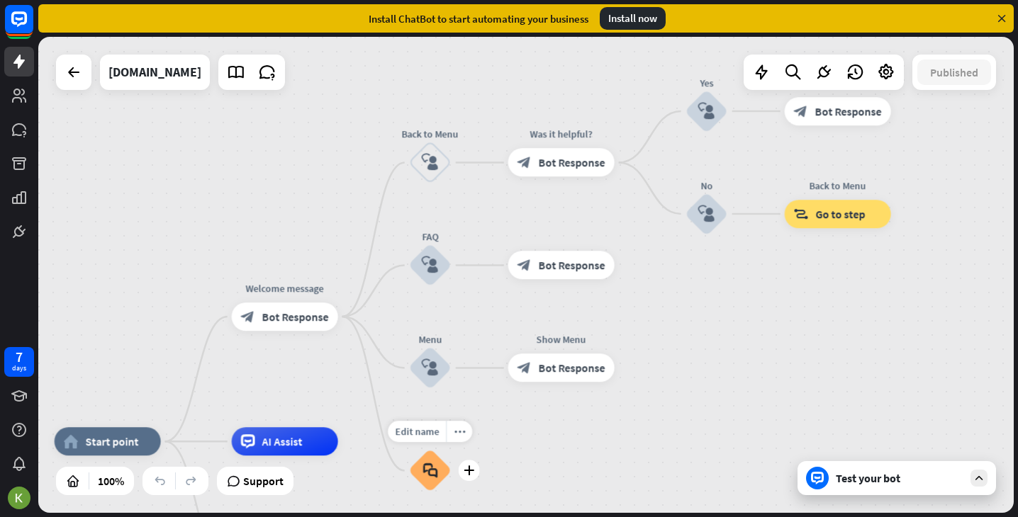
click at [433, 473] on icon "block_faq" at bounding box center [429, 471] width 15 height 16
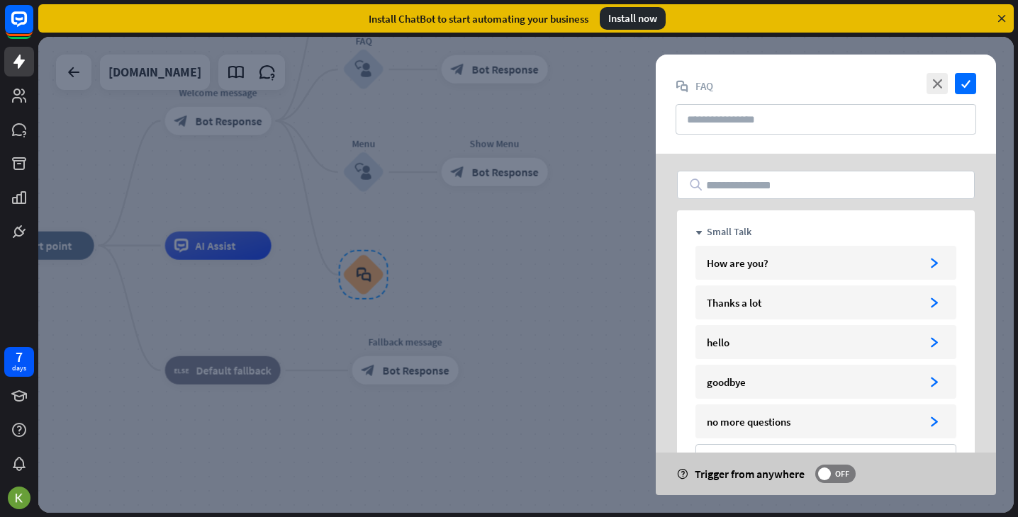
click at [559, 402] on div at bounding box center [525, 275] width 975 height 476
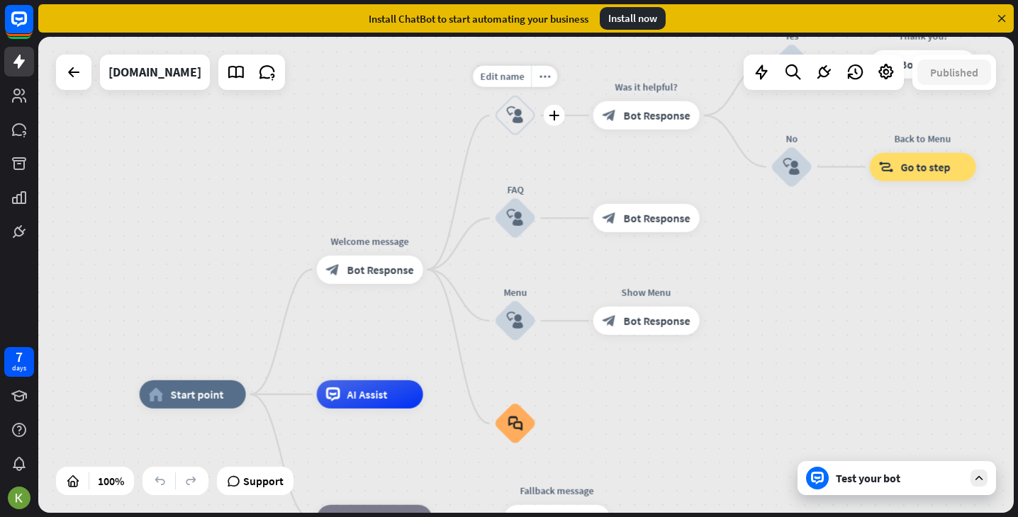
click at [511, 116] on icon "block_user_input" at bounding box center [515, 115] width 17 height 17
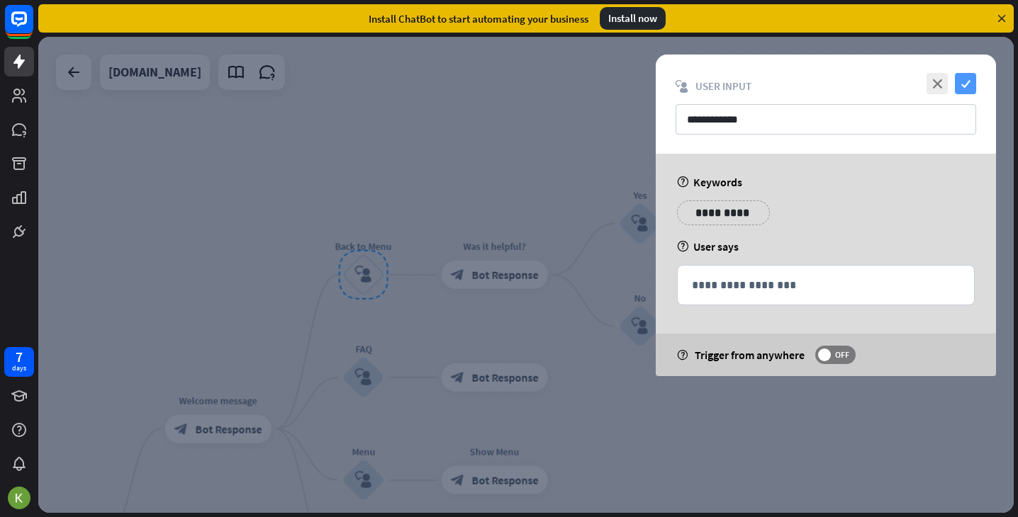
click at [968, 78] on icon "check" at bounding box center [965, 83] width 21 height 21
